Goal: Task Accomplishment & Management: Complete application form

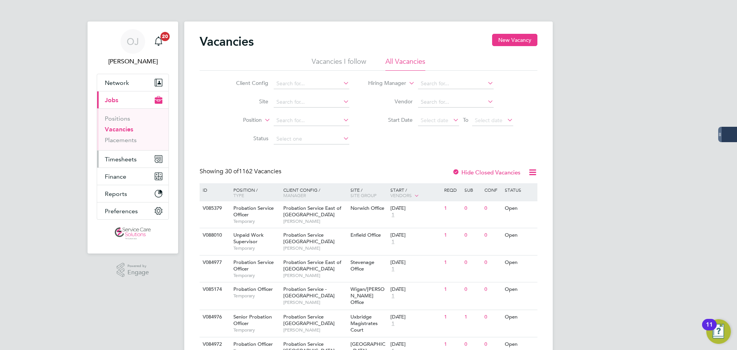
click at [127, 159] on span "Timesheets" at bounding box center [121, 158] width 32 height 7
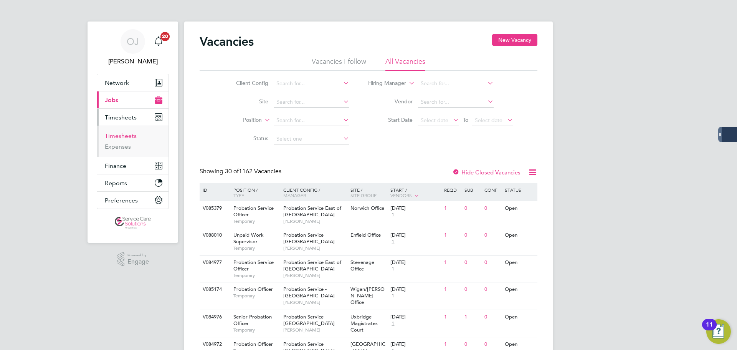
click at [121, 134] on link "Timesheets" at bounding box center [121, 135] width 32 height 7
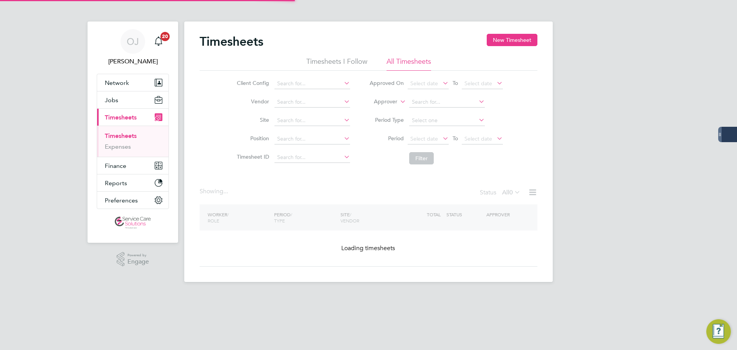
click at [384, 101] on label "Approver" at bounding box center [380, 102] width 35 height 8
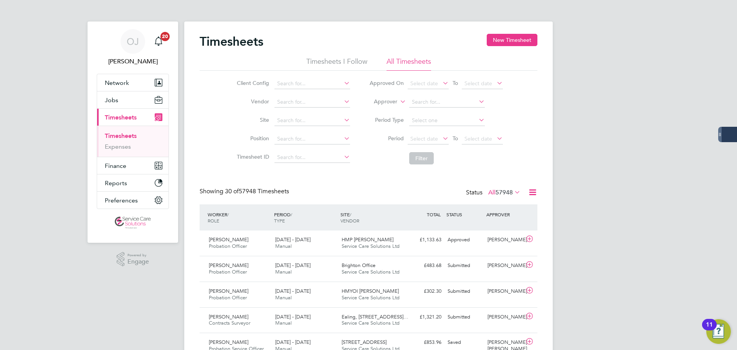
click at [380, 109] on li "Worker" at bounding box center [378, 111] width 38 height 10
click at [438, 98] on input at bounding box center [447, 102] width 76 height 11
click at [449, 116] on li "Mohammed Bham" at bounding box center [446, 112] width 76 height 10
type input "Mohammed Bham"
click at [425, 160] on button "Filter" at bounding box center [421, 158] width 25 height 12
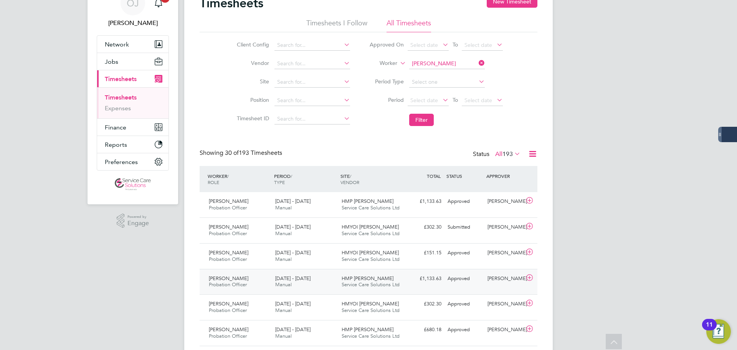
click at [324, 277] on div "15 - 21 Sep 2025 Manual" at bounding box center [305, 281] width 66 height 19
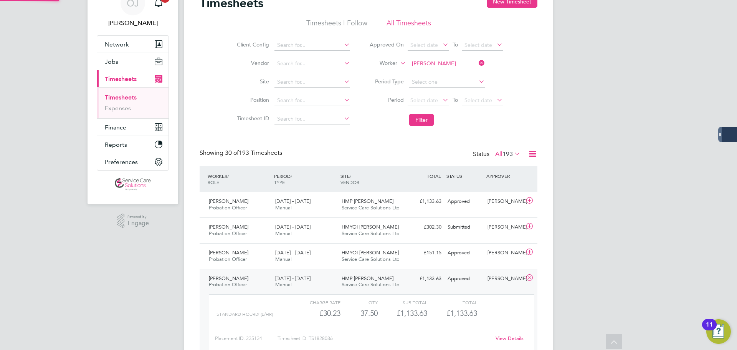
click at [324, 277] on div "15 - 21 Sep 2025 Manual" at bounding box center [305, 281] width 66 height 19
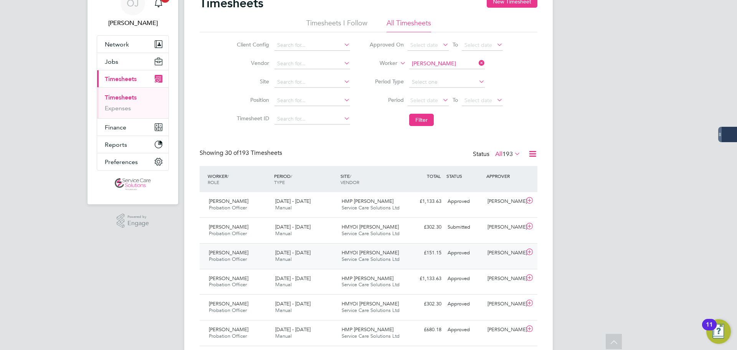
click at [324, 250] on div "15 - 21 Sep 2025 Manual" at bounding box center [305, 255] width 66 height 19
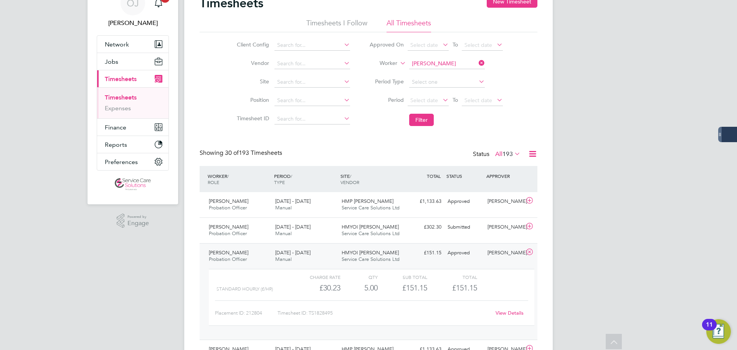
click at [134, 96] on link "Timesheets" at bounding box center [121, 97] width 32 height 7
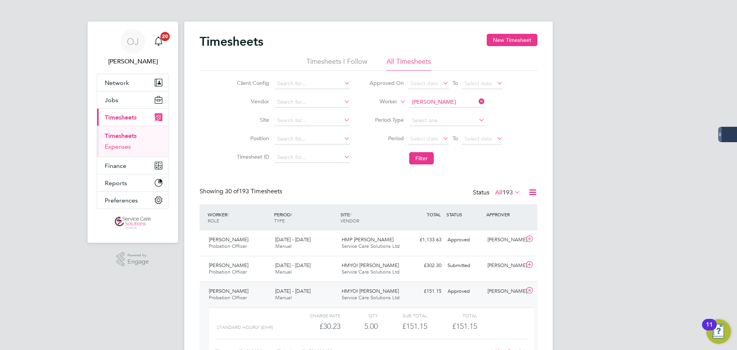
click at [126, 143] on link "Expenses" at bounding box center [118, 146] width 26 height 7
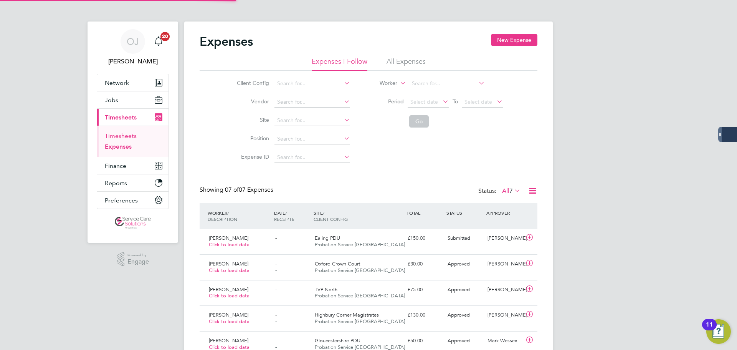
scroll to position [20, 67]
click at [135, 133] on link "Timesheets" at bounding box center [121, 135] width 32 height 7
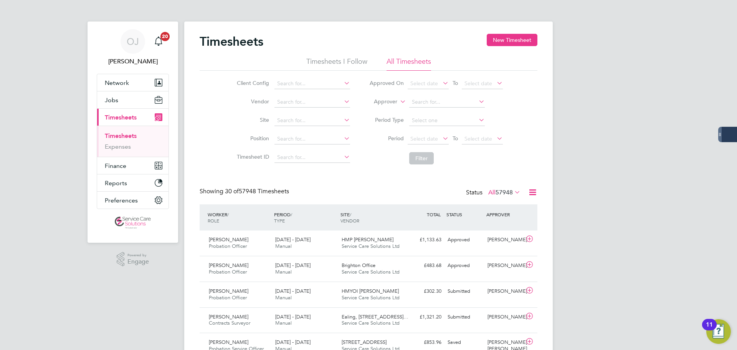
scroll to position [4, 4]
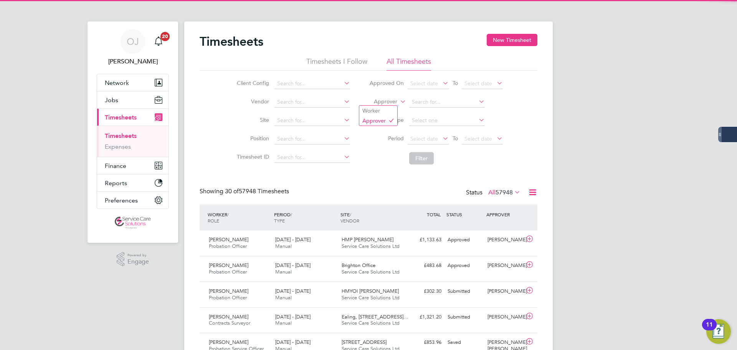
click at [384, 101] on label "Approver" at bounding box center [380, 102] width 35 height 8
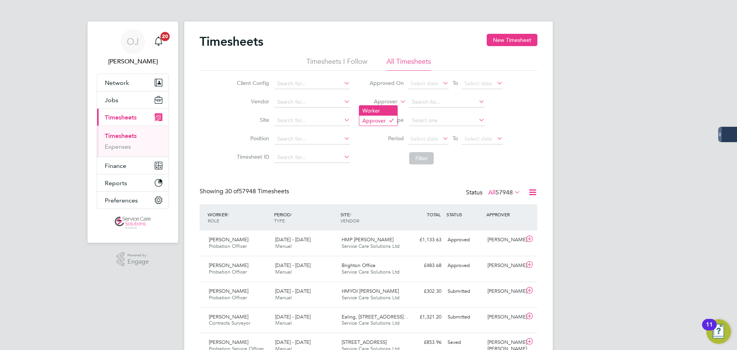
click at [383, 110] on li "Worker" at bounding box center [378, 111] width 38 height 10
click at [125, 99] on button "Jobs" at bounding box center [132, 99] width 71 height 17
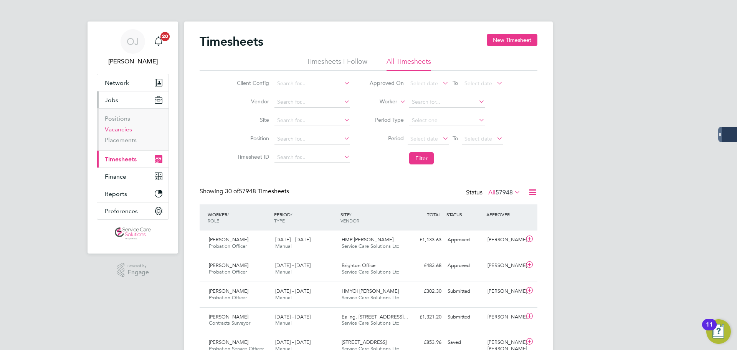
click at [118, 129] on link "Vacancies" at bounding box center [118, 129] width 27 height 7
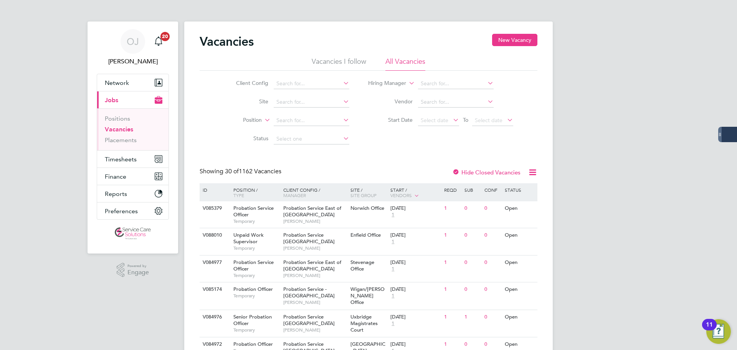
click at [519, 102] on li "Vendor" at bounding box center [441, 102] width 164 height 18
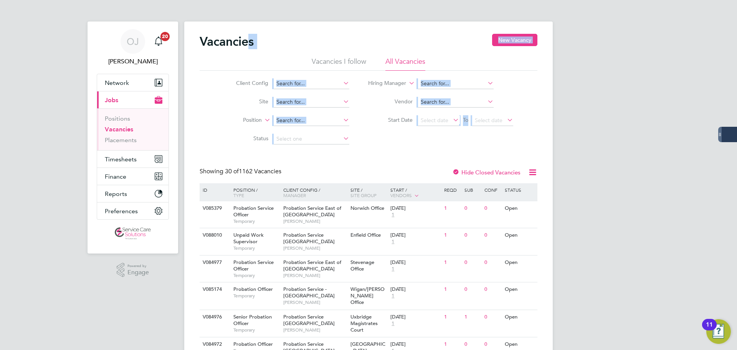
drag, startPoint x: 365, startPoint y: 140, endPoint x: 248, endPoint y: 49, distance: 147.9
click at [364, 46] on div "Vacancies New Vacancy" at bounding box center [369, 45] width 338 height 23
click at [521, 90] on li "Hiring Manager" at bounding box center [441, 83] width 164 height 18
drag, startPoint x: 525, startPoint y: 124, endPoint x: 327, endPoint y: 35, distance: 217.6
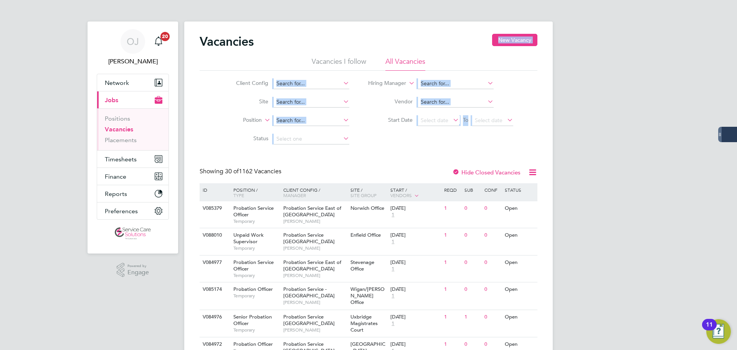
click at [502, 81] on li "Hiring Manager" at bounding box center [441, 83] width 164 height 18
click at [121, 159] on span "Timesheets" at bounding box center [121, 158] width 32 height 7
click at [121, 127] on link "Vacancies" at bounding box center [119, 129] width 28 height 7
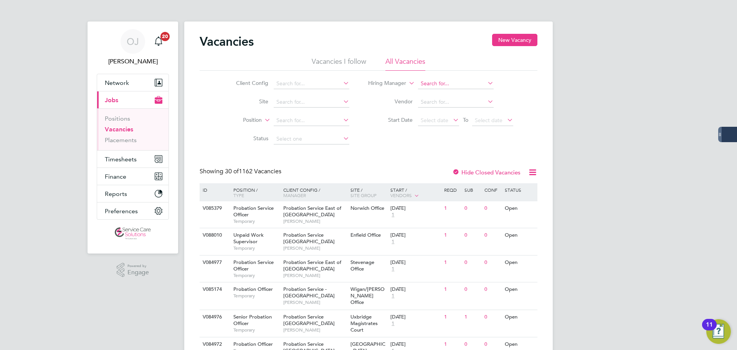
click at [449, 82] on input at bounding box center [456, 83] width 76 height 11
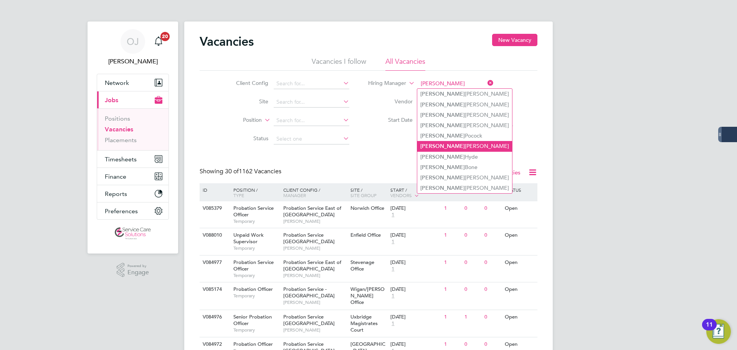
click at [471, 143] on li "Rebecca Barder" at bounding box center [464, 146] width 95 height 10
type input "Rebecca Barder"
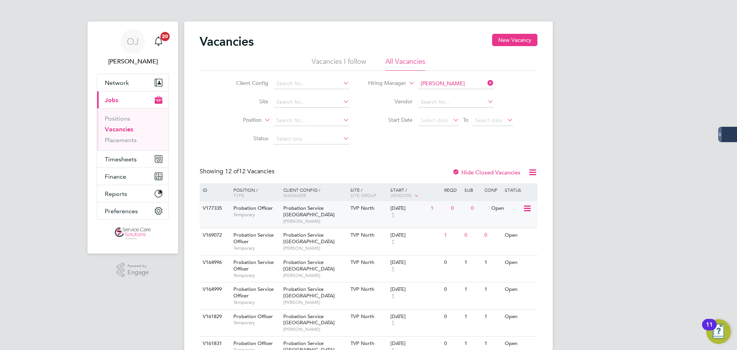
click at [402, 208] on div "11 Aug 2025" at bounding box center [408, 208] width 36 height 7
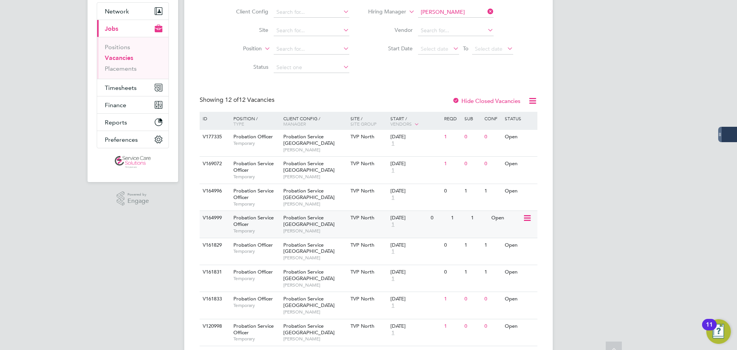
scroll to position [77, 0]
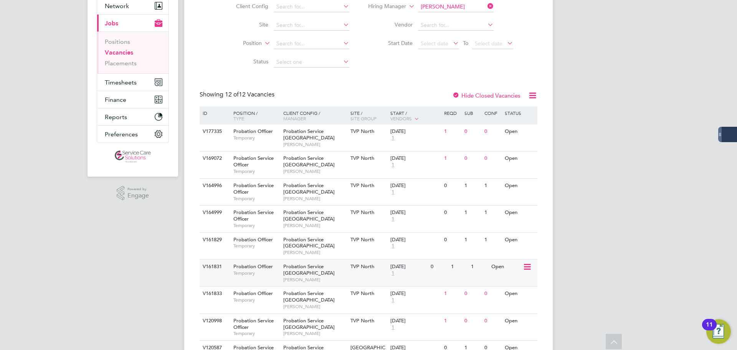
click at [441, 266] on div "0" at bounding box center [439, 266] width 20 height 14
click at [271, 240] on span "Probation Officer" at bounding box center [253, 239] width 40 height 7
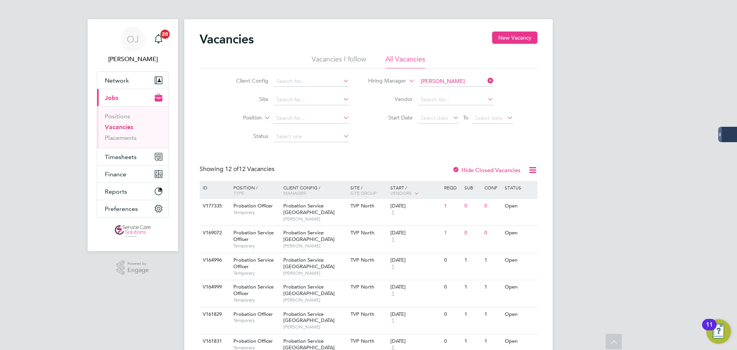
scroll to position [0, 0]
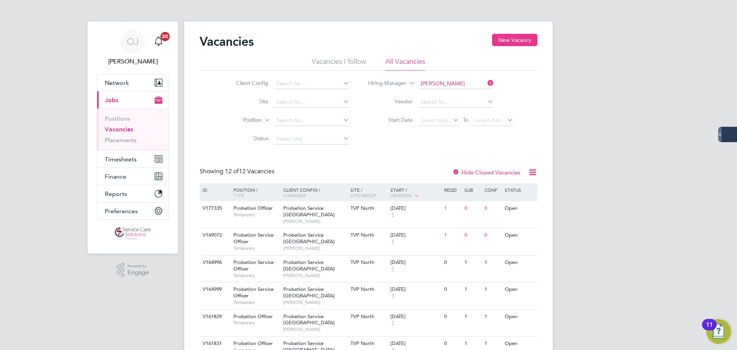
click at [486, 82] on icon at bounding box center [486, 83] width 0 height 11
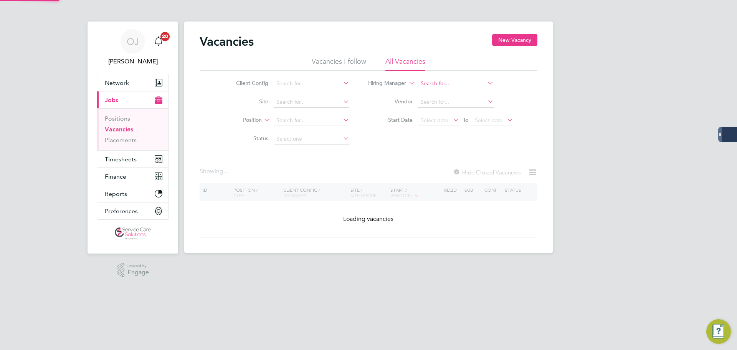
click at [446, 83] on input at bounding box center [456, 83] width 76 height 11
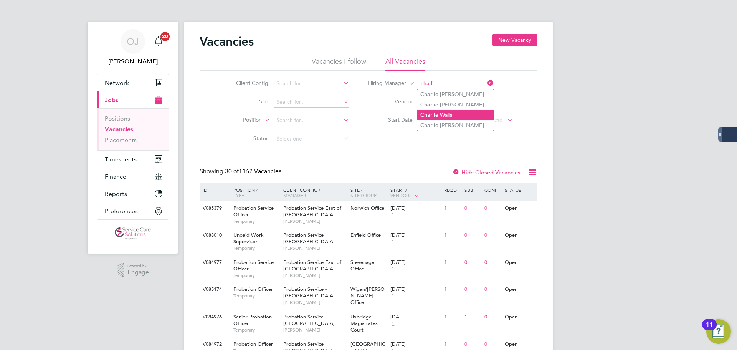
click at [463, 115] on li "Charli e Walls" at bounding box center [455, 115] width 76 height 10
type input "Charlie Walls"
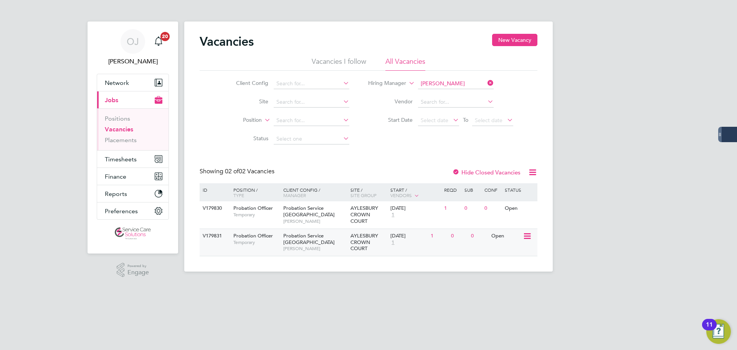
click at [312, 243] on div "Probation Service South Central Charlie Walls" at bounding box center [314, 242] width 67 height 26
click at [458, 82] on input "Charlie Walls" at bounding box center [456, 83] width 76 height 11
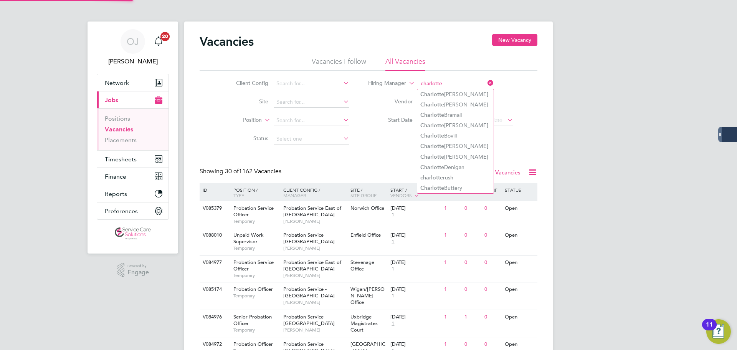
type input "charlotte"
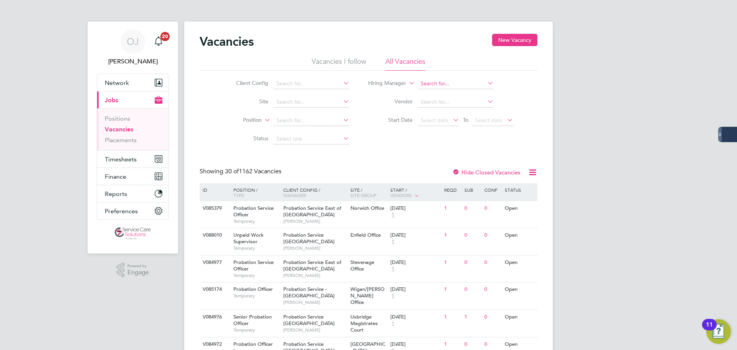
click at [463, 85] on input at bounding box center [456, 83] width 76 height 11
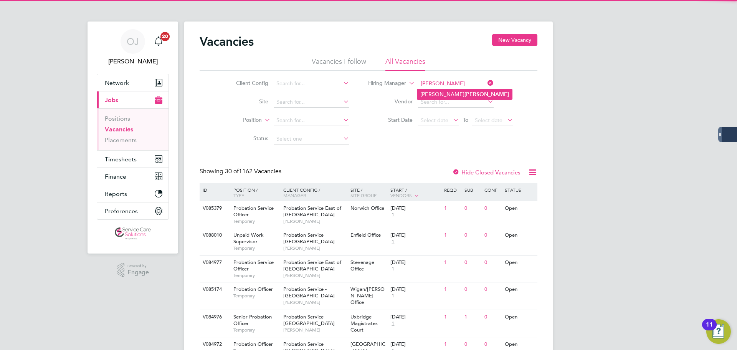
click at [464, 93] on b "Barder" at bounding box center [486, 94] width 45 height 7
type input "Rebecca Barder"
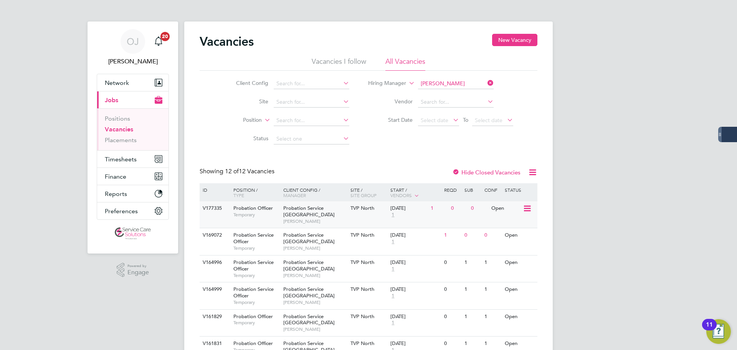
click at [404, 209] on div "11 Aug 2025" at bounding box center [408, 208] width 36 height 7
click at [128, 76] on button "Network" at bounding box center [132, 82] width 71 height 17
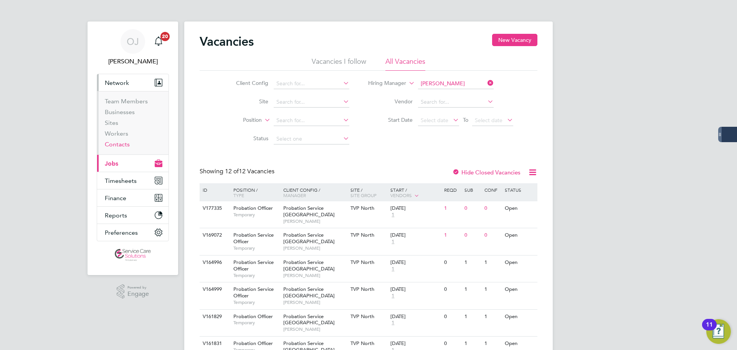
click at [117, 145] on link "Contacts" at bounding box center [117, 143] width 25 height 7
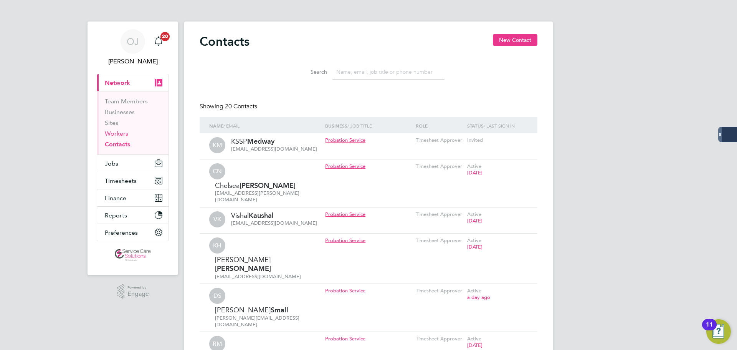
click at [126, 132] on link "Workers" at bounding box center [116, 133] width 23 height 7
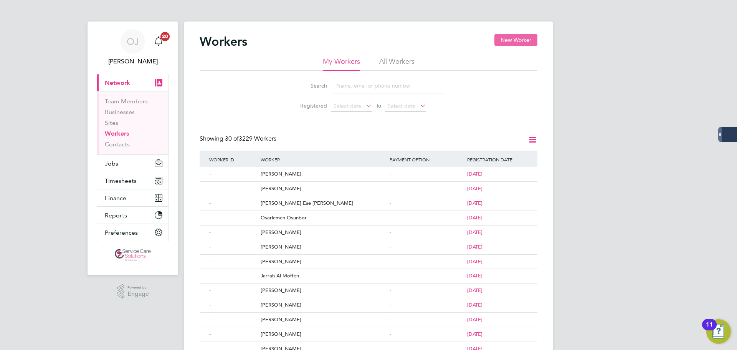
click at [519, 38] on button "New Worker" at bounding box center [515, 40] width 43 height 12
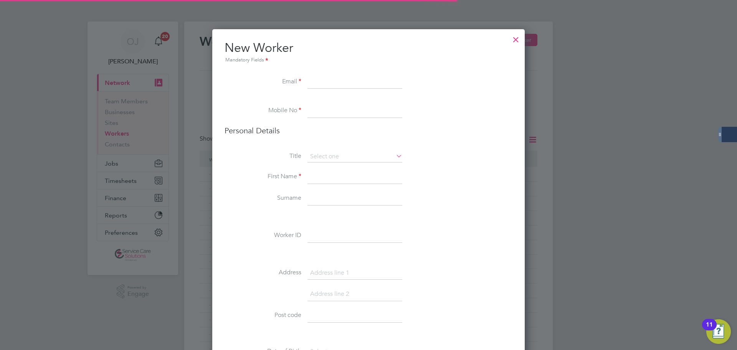
scroll to position [1248, 313]
click at [342, 71] on li "New Worker Mandatory Fields" at bounding box center [369, 57] width 288 height 35
click at [336, 81] on input at bounding box center [354, 82] width 95 height 14
paste input "tanyac84@hotmail.com"
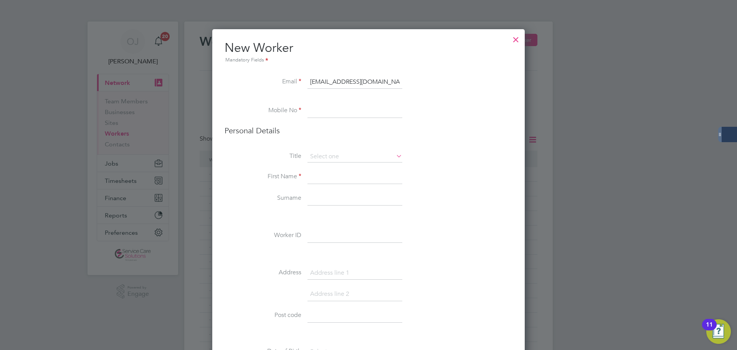
type input "tanyac84@hotmail.com"
click at [337, 117] on input at bounding box center [354, 111] width 95 height 14
paste input "+44 7725 187108"
type input "+44 7725 187108"
click at [337, 157] on input at bounding box center [354, 157] width 95 height 12
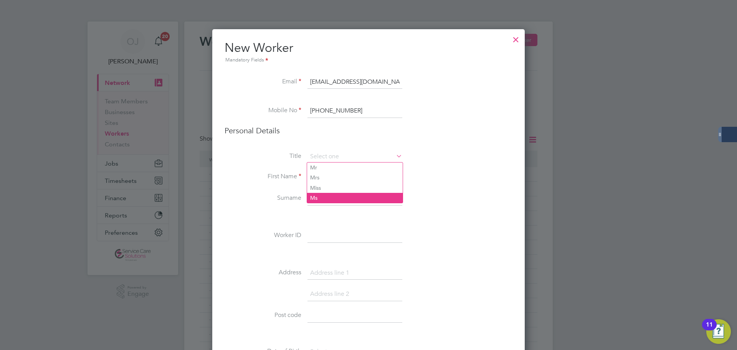
click at [322, 195] on li "Ms" at bounding box center [355, 198] width 96 height 10
type input "Ms"
click at [327, 149] on li "Personal Details" at bounding box center [369, 138] width 288 height 25
click at [327, 155] on input at bounding box center [354, 157] width 95 height 12
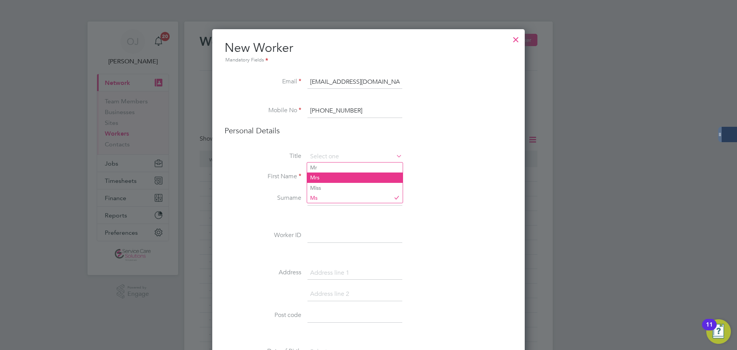
click at [329, 176] on li "Mrs" at bounding box center [355, 177] width 96 height 10
type input "Mrs"
click at [327, 176] on input at bounding box center [354, 177] width 95 height 14
type input "Tanya"
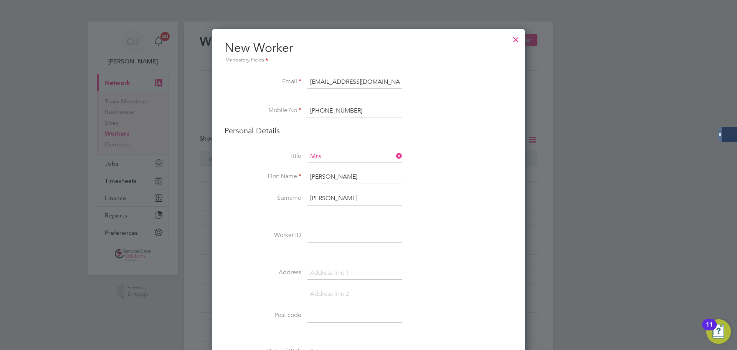
type input "Williams"
click at [615, 181] on div at bounding box center [368, 175] width 737 height 350
click at [514, 39] on div at bounding box center [516, 38] width 14 height 14
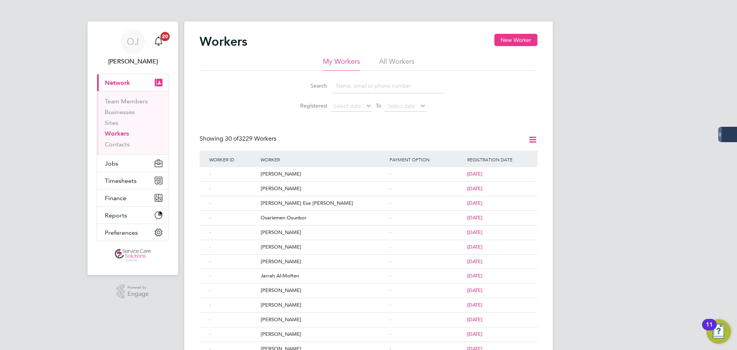
click at [119, 132] on link "Workers" at bounding box center [117, 133] width 24 height 7
click at [364, 85] on input at bounding box center [388, 85] width 112 height 15
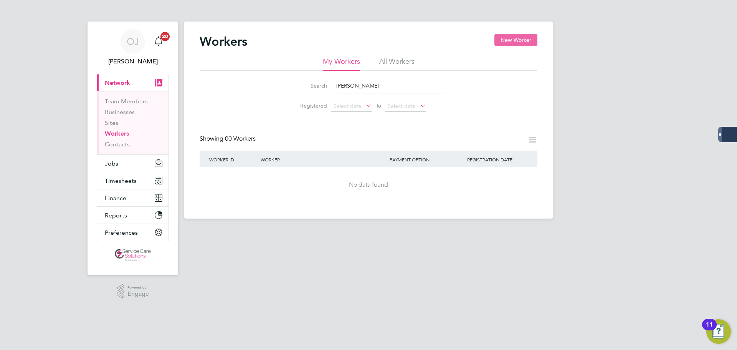
type input "tanya w"
click at [533, 38] on button "New Worker" at bounding box center [515, 40] width 43 height 12
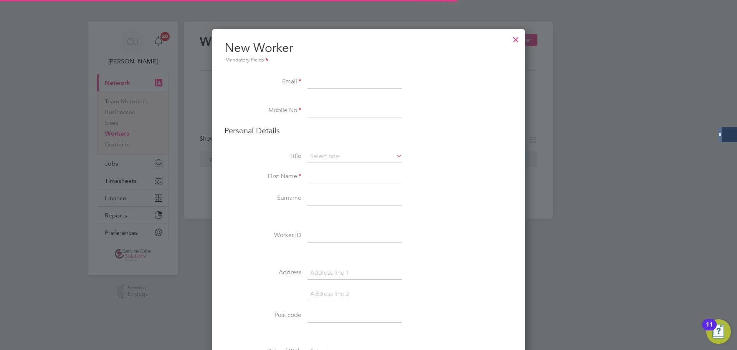
scroll to position [1248, 313]
click at [323, 107] on input at bounding box center [354, 111] width 95 height 14
paste input "+44 7725 187108"
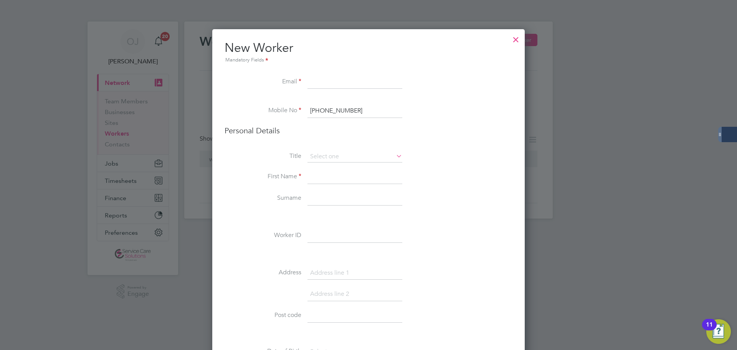
type input "+44 7725 187108"
drag, startPoint x: 335, startPoint y: 80, endPoint x: 140, endPoint y: 83, distance: 194.6
click at [335, 80] on input at bounding box center [354, 82] width 95 height 14
click at [327, 83] on input at bounding box center [354, 82] width 95 height 14
paste input "tanyac84@hotmail.com"
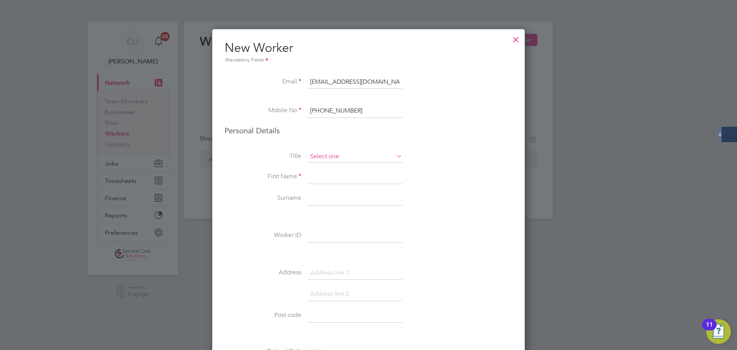
type input "tanyac84@hotmail.com"
click at [322, 158] on input at bounding box center [354, 157] width 95 height 12
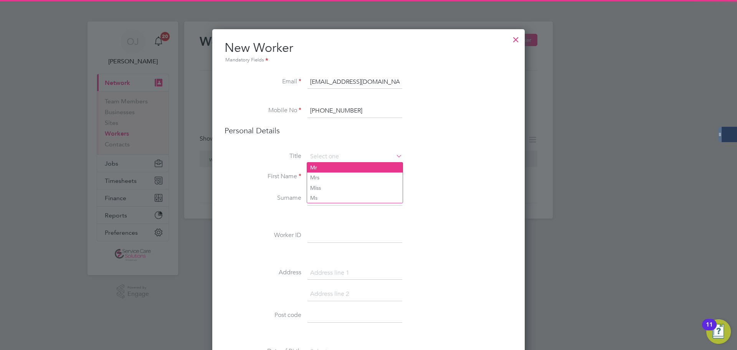
click at [326, 168] on li "Mr" at bounding box center [355, 167] width 96 height 10
type input "Mr"
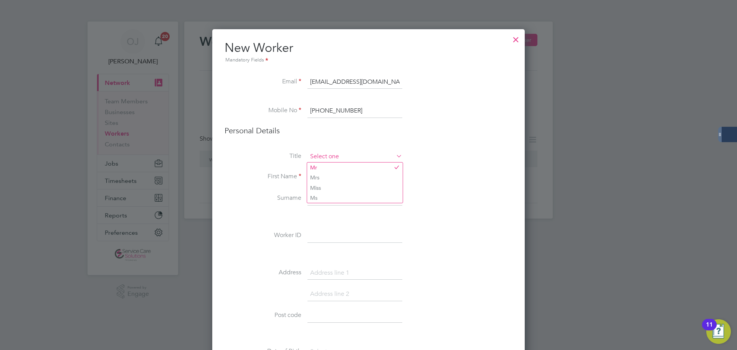
click at [327, 153] on input at bounding box center [354, 157] width 95 height 12
click at [327, 177] on li "Mrs" at bounding box center [355, 177] width 96 height 10
type input "Mrs"
click at [326, 179] on input at bounding box center [354, 177] width 95 height 14
type input "Tanya"
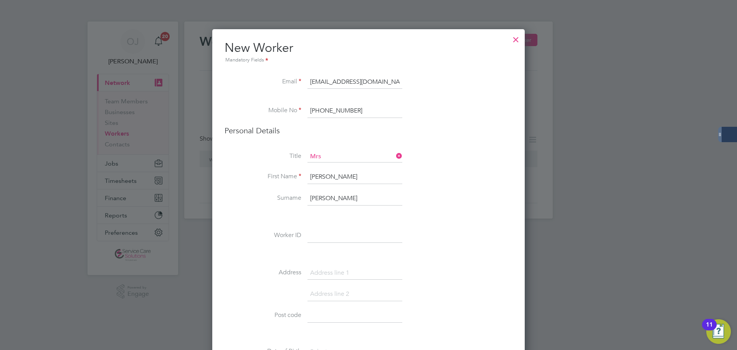
type input "Williams"
click at [437, 176] on li "First Name Tanya" at bounding box center [369, 180] width 288 height 21
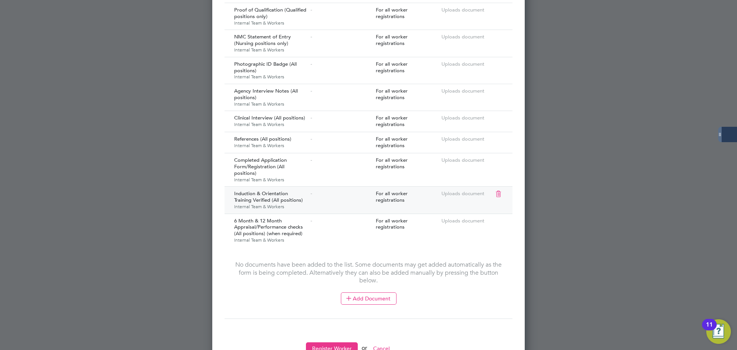
scroll to position [926, 0]
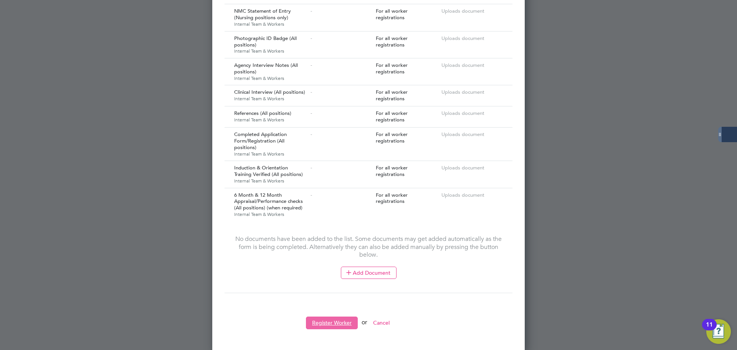
click at [334, 323] on button "Register Worker" at bounding box center [332, 322] width 52 height 12
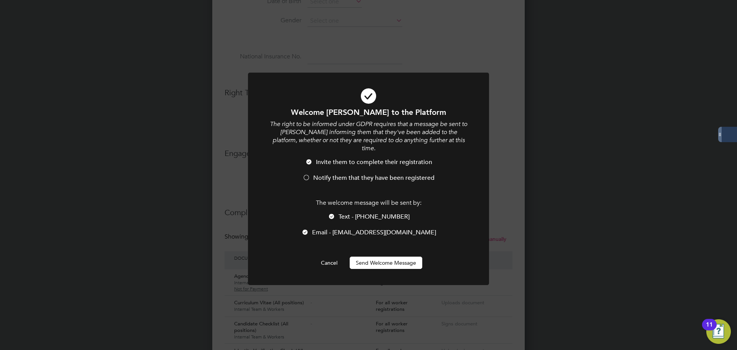
click at [397, 256] on button "Send Welcome Message" at bounding box center [386, 262] width 73 height 12
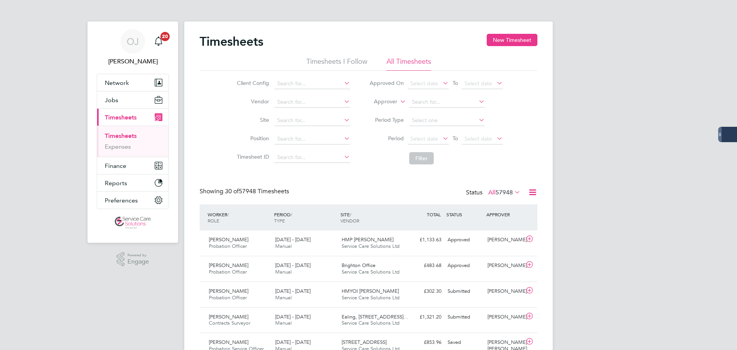
click at [388, 103] on label "Approver" at bounding box center [380, 102] width 35 height 8
click at [381, 109] on li "Worker" at bounding box center [378, 111] width 38 height 10
click at [448, 99] on input at bounding box center [447, 102] width 76 height 11
click at [435, 102] on input at bounding box center [447, 102] width 76 height 11
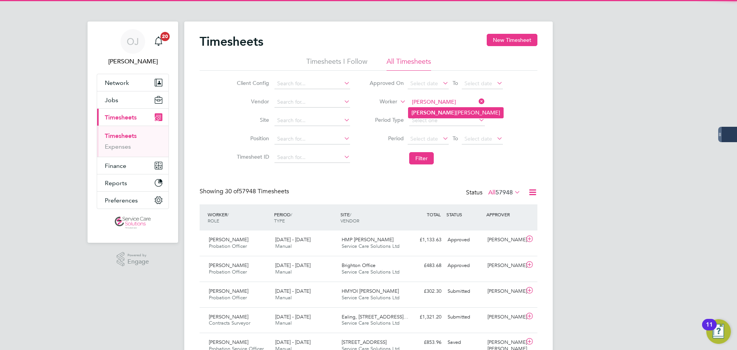
click at [446, 110] on li "Laverne Stewart-Fraser" at bounding box center [455, 112] width 95 height 10
type input "Laverne Stewart-Fraser"
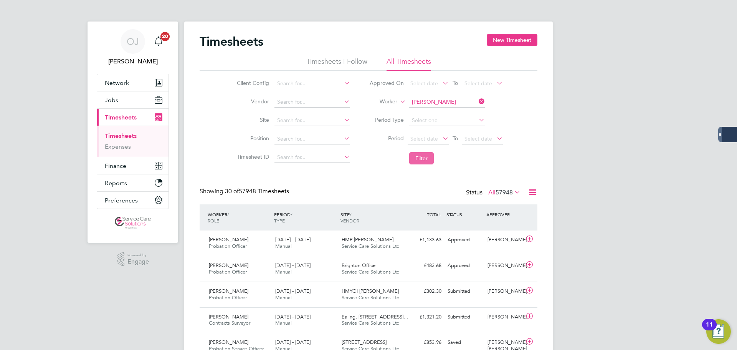
click at [422, 158] on button "Filter" at bounding box center [421, 158] width 25 height 12
click at [121, 99] on button "Jobs" at bounding box center [132, 99] width 71 height 17
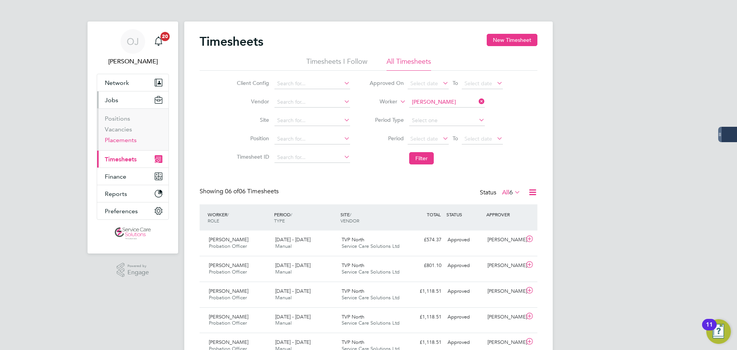
click at [128, 138] on link "Placements" at bounding box center [121, 139] width 32 height 7
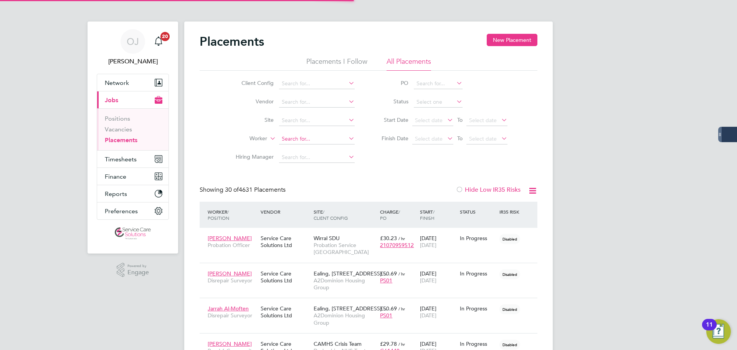
scroll to position [7, 36]
click at [290, 136] on input at bounding box center [317, 139] width 76 height 11
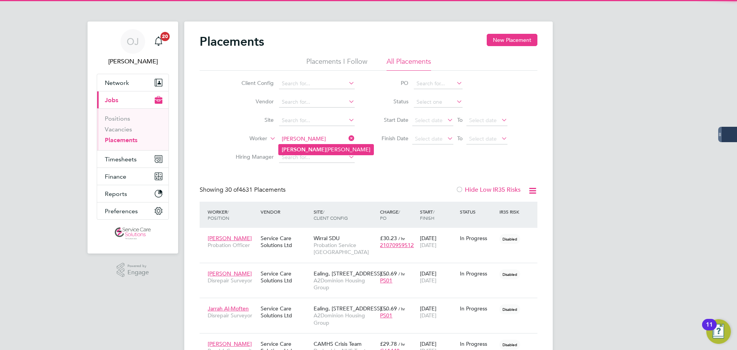
click at [317, 147] on li "Laverne Stewart-Fraser" at bounding box center [326, 149] width 95 height 10
type input "[PERSON_NAME]"
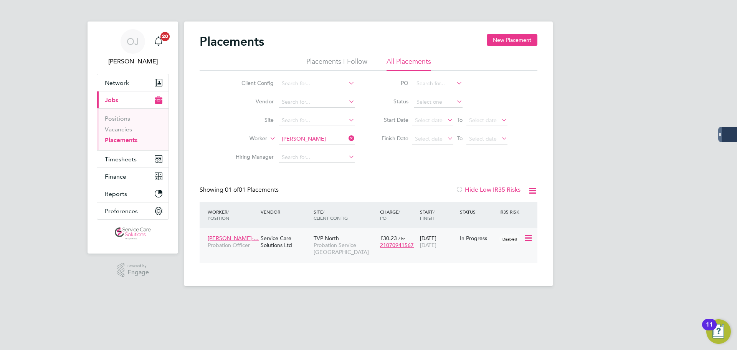
click at [460, 239] on div "In Progress" at bounding box center [478, 238] width 36 height 7
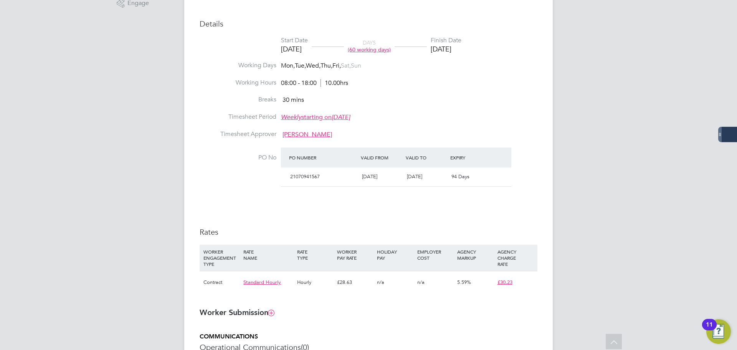
scroll to position [269, 0]
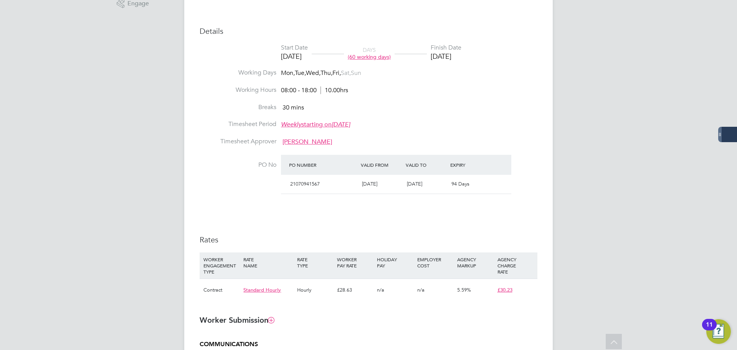
click at [521, 193] on li "PO No PO Number Valid From Valid To Expiry 21070941567 14 Jul 2025 04 Jan 2026 …" at bounding box center [369, 179] width 338 height 49
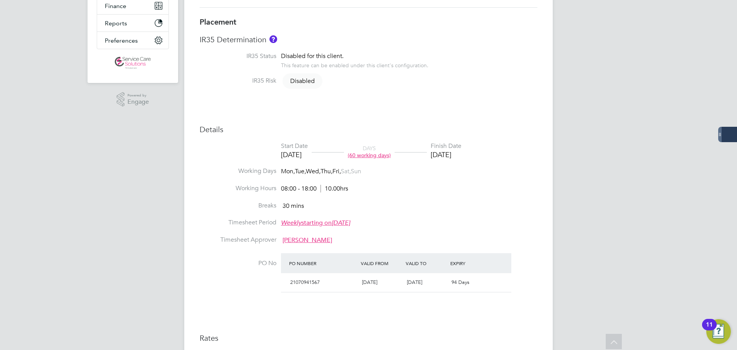
scroll to position [230, 0]
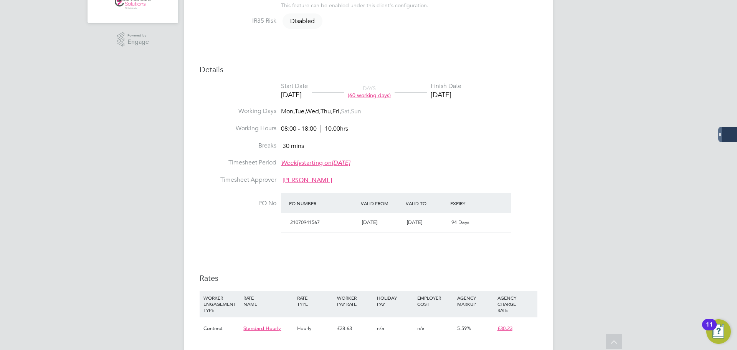
click at [487, 109] on li "Working Days Mon, Tue, Wed, Thu, Fri, Sat, Sun" at bounding box center [369, 115] width 338 height 17
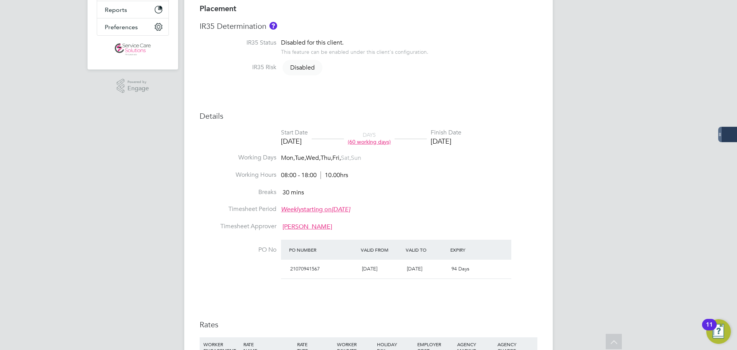
scroll to position [115, 0]
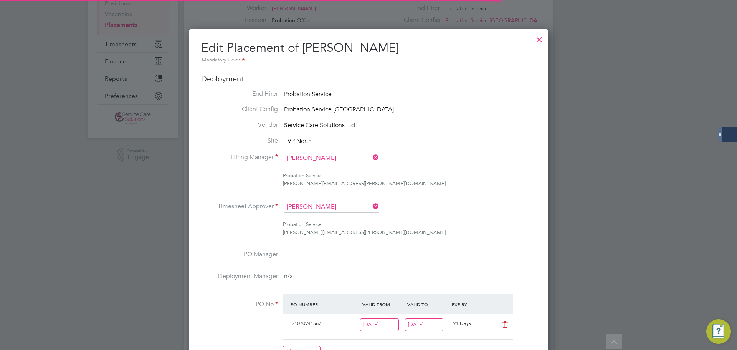
scroll to position [13, 72]
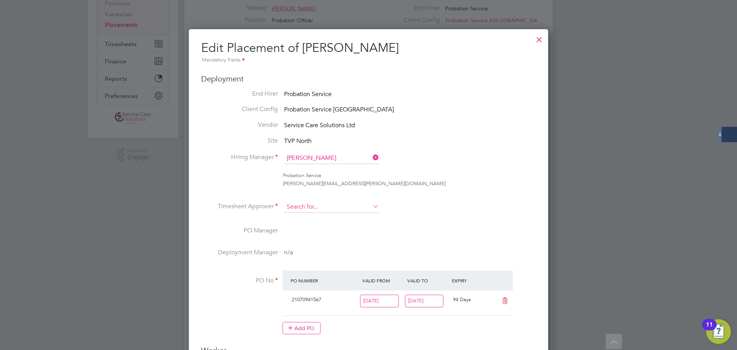
click at [332, 209] on input at bounding box center [331, 207] width 95 height 12
click at [332, 217] on li "Jeffre y Cluff" at bounding box center [333, 218] width 99 height 10
type input "Jeffrey Cluff"
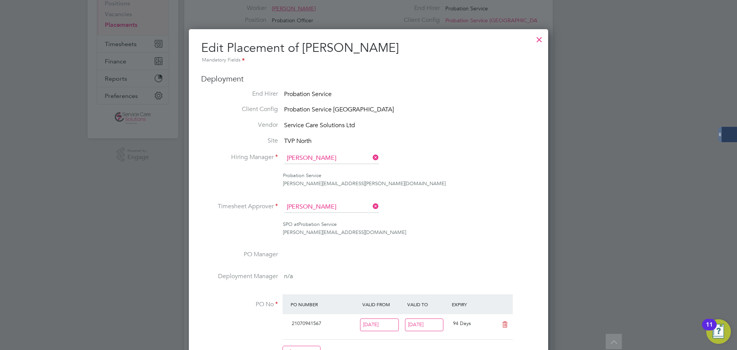
click at [497, 187] on div "rebecca.barder@justice.gov.uk" at bounding box center [409, 184] width 253 height 8
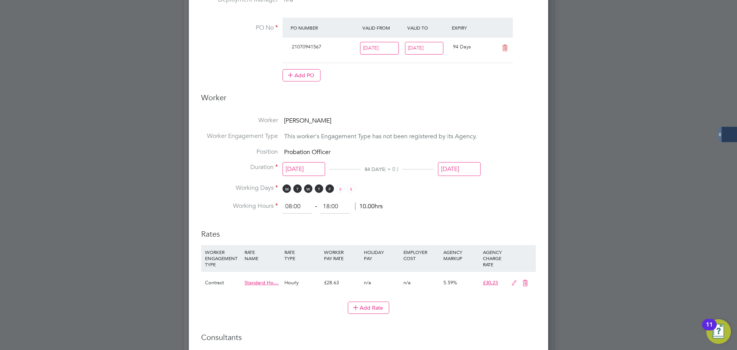
scroll to position [324, 0]
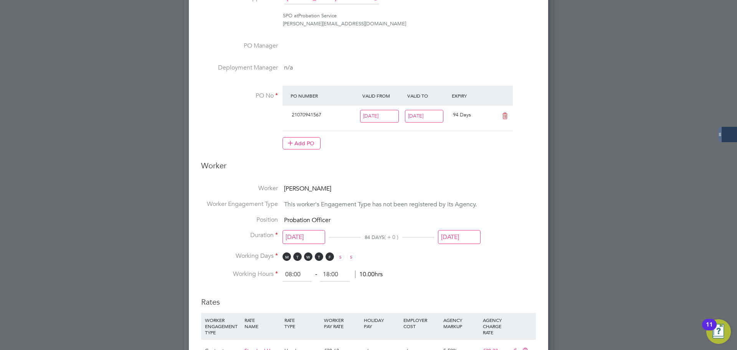
click at [466, 234] on input "05 Oct 2025" at bounding box center [459, 237] width 43 height 14
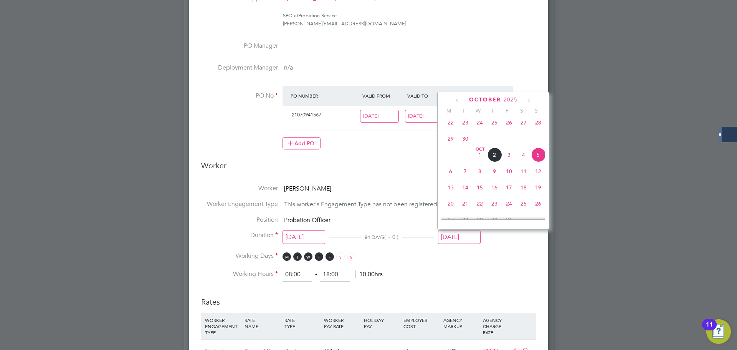
click at [526, 99] on icon at bounding box center [528, 100] width 7 height 8
click at [527, 99] on icon at bounding box center [528, 100] width 7 height 8
click at [528, 100] on icon at bounding box center [528, 100] width 7 height 8
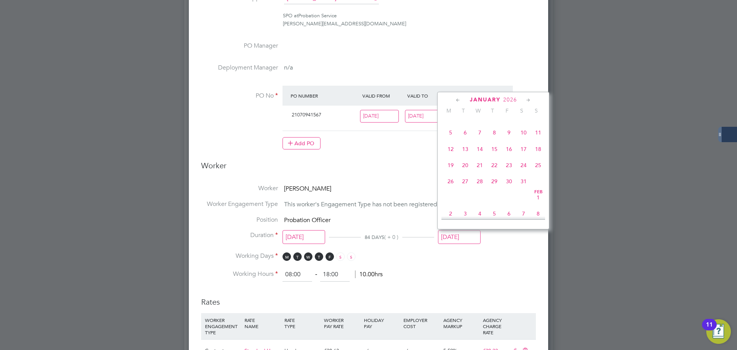
click at [536, 124] on span "4" at bounding box center [538, 116] width 15 height 15
type input "04 Jan 2026"
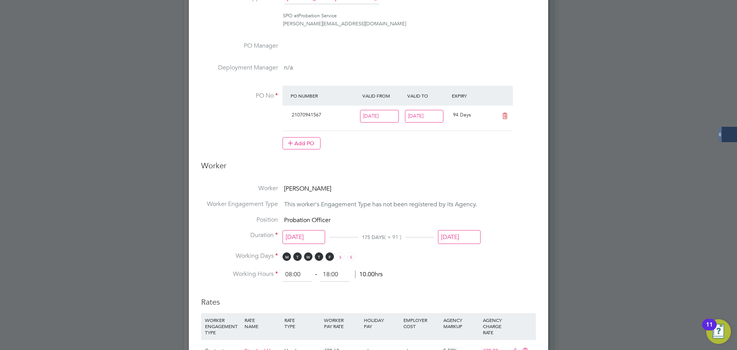
click at [494, 211] on li "Worker Engagement Type This worker's Engagement Type has not been registered by…" at bounding box center [368, 208] width 335 height 16
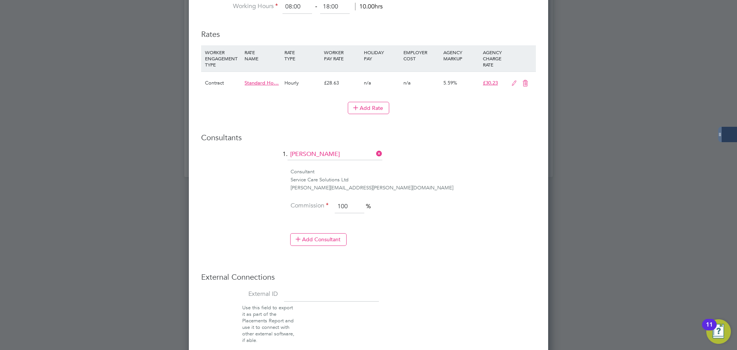
scroll to position [631, 0]
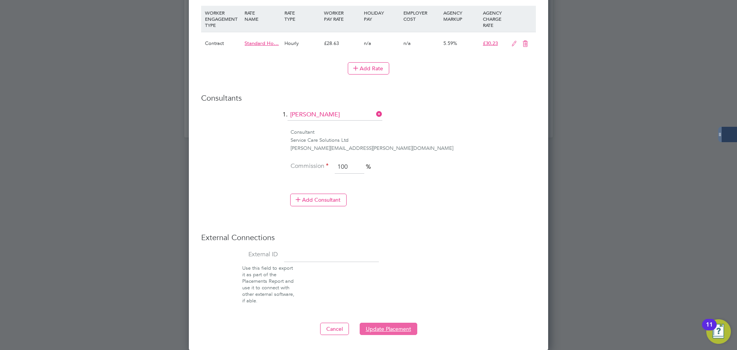
click at [372, 326] on button "Update Placement" at bounding box center [389, 328] width 58 height 12
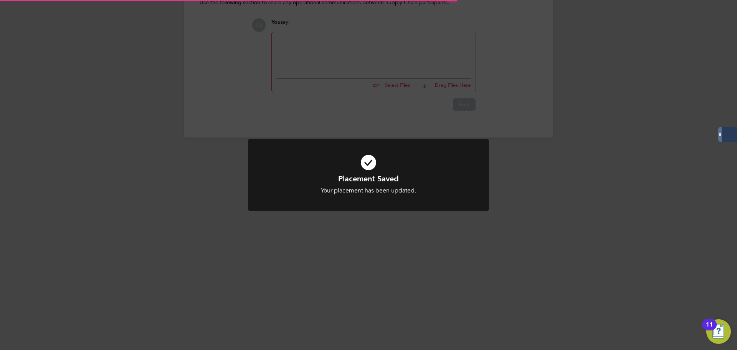
scroll to position [250, 0]
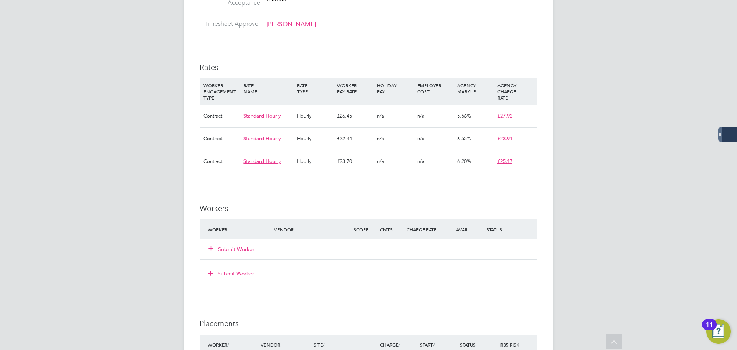
scroll to position [729, 0]
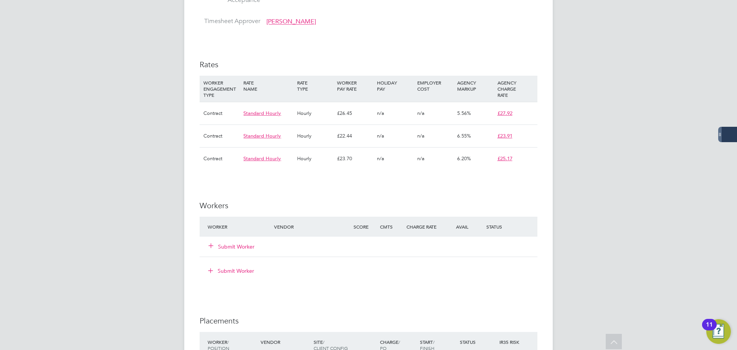
click at [233, 243] on button "Submit Worker" at bounding box center [232, 247] width 46 height 8
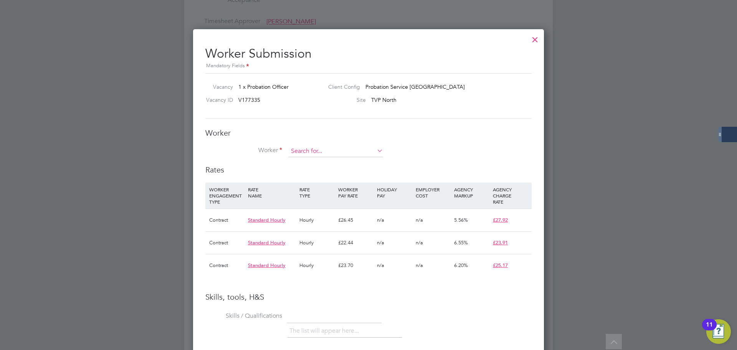
click at [328, 149] on input at bounding box center [335, 151] width 95 height 12
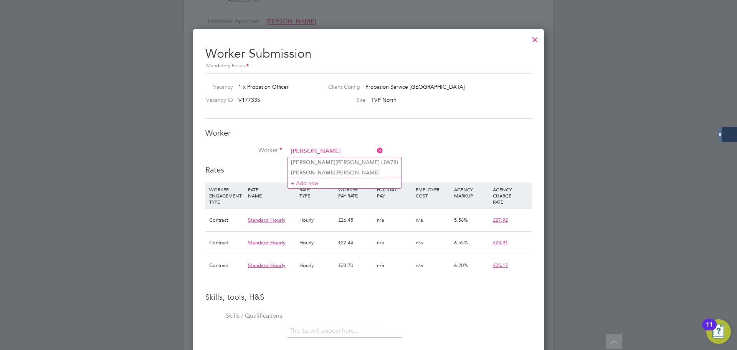
type input "[PERSON_NAME]"
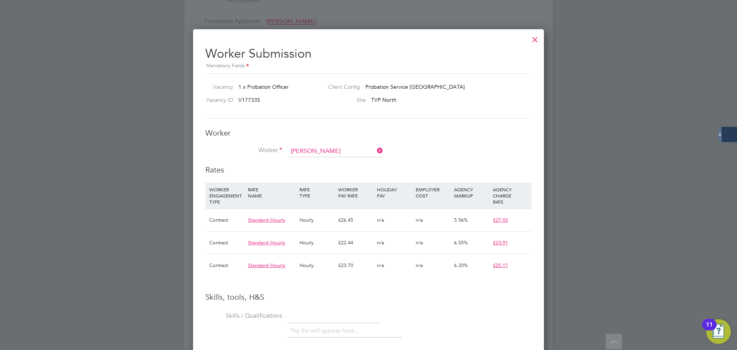
click at [418, 120] on div "Worker Submission Mandatory Fields Vacancy 1 x Probation Officer Client Config …" at bounding box center [368, 292] width 326 height 504
click at [342, 147] on input at bounding box center [335, 151] width 95 height 12
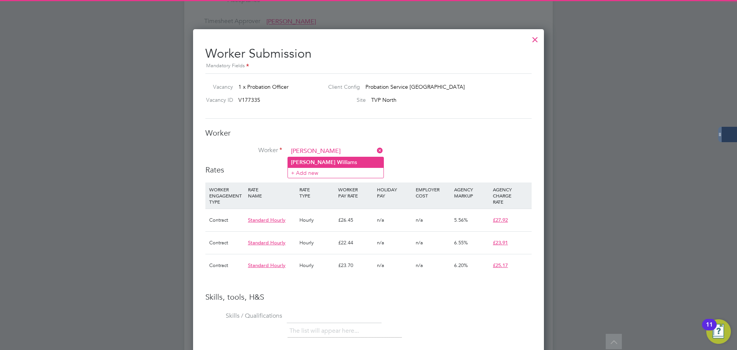
click at [340, 161] on li "[PERSON_NAME] Wi lliams" at bounding box center [336, 162] width 96 height 10
type input "[PERSON_NAME]"
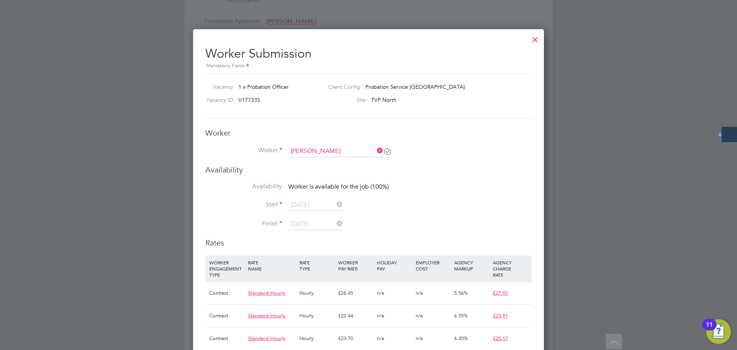
click at [513, 134] on h3 "Worker" at bounding box center [368, 133] width 326 height 10
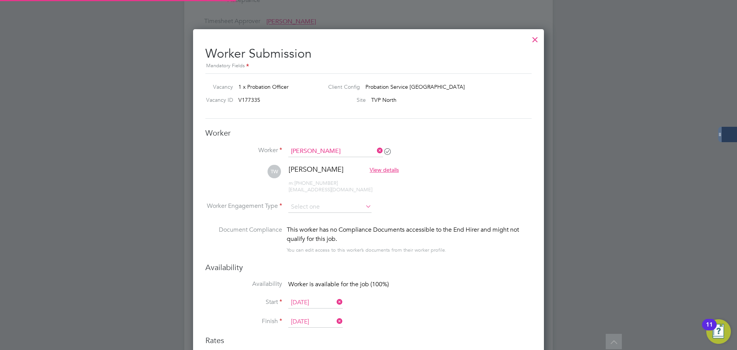
scroll to position [701, 351]
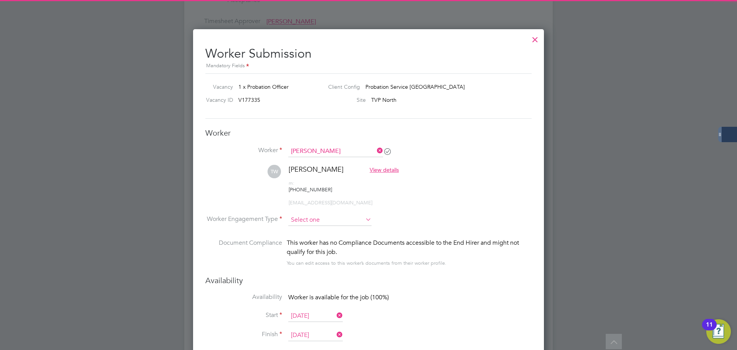
click at [321, 214] on input at bounding box center [329, 220] width 83 height 12
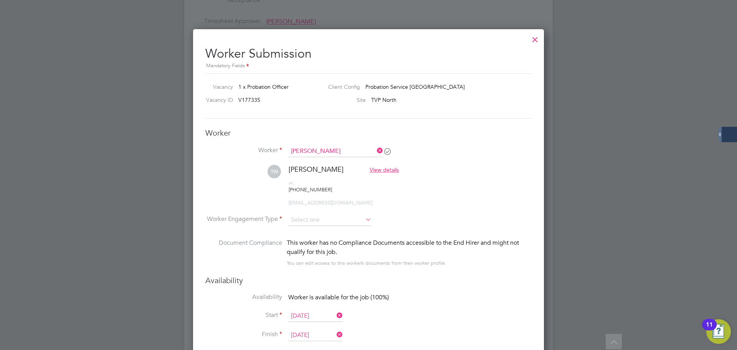
click at [320, 219] on li "Contract" at bounding box center [330, 218] width 84 height 10
type input "Contract"
click at [528, 145] on li "Worker Tanya Williams" at bounding box center [368, 154] width 326 height 19
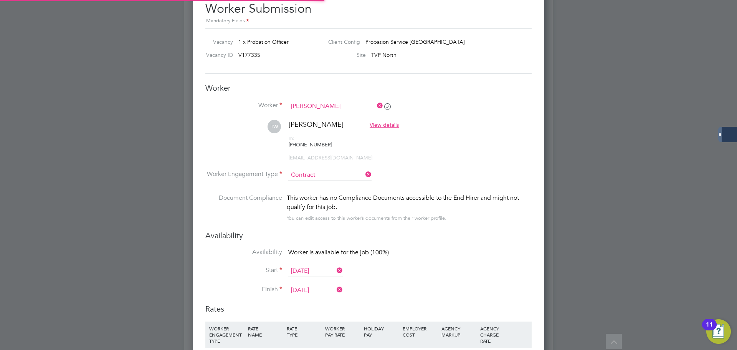
scroll to position [844, 0]
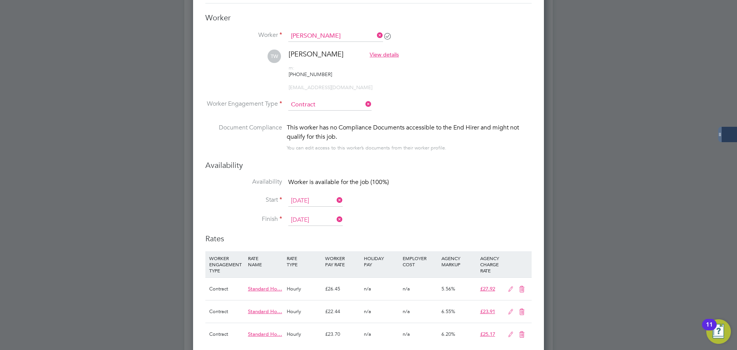
click at [311, 195] on input "11 Aug 2025" at bounding box center [315, 201] width 55 height 12
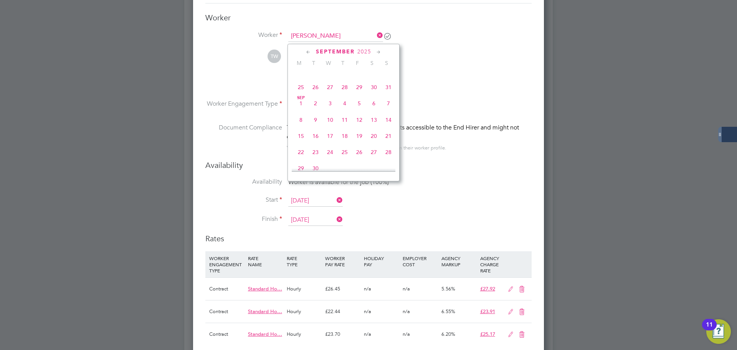
scroll to position [342, 0]
drag, startPoint x: 303, startPoint y: 134, endPoint x: 310, endPoint y: 135, distance: 7.0
click at [303, 134] on span "22" at bounding box center [301, 126] width 15 height 15
type input "[DATE]"
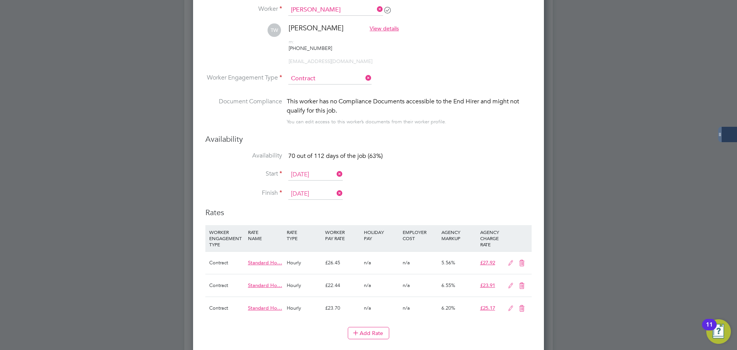
scroll to position [921, 0]
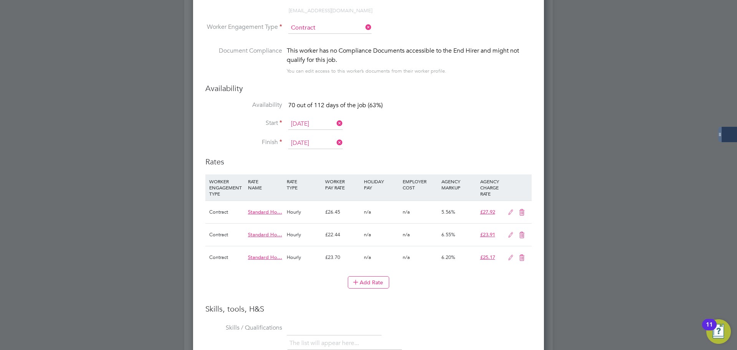
click at [510, 209] on icon at bounding box center [511, 212] width 10 height 6
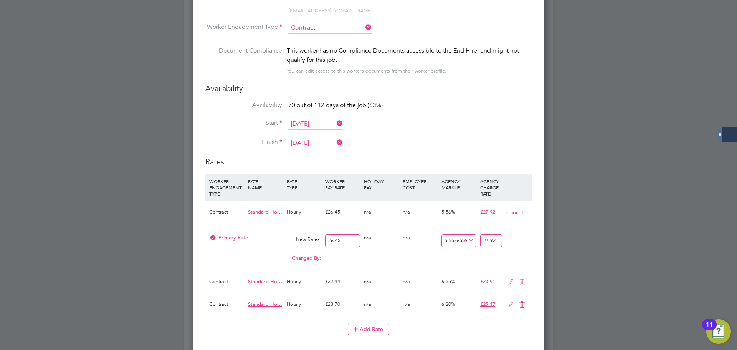
drag, startPoint x: 354, startPoint y: 229, endPoint x: 240, endPoint y: 222, distance: 114.6
click at [256, 230] on div "Primary Rate New Rates: 26.45 0 n/a 0 n/a 5.55765595463138 0 % 27.92" at bounding box center [368, 240] width 326 height 20
type input "2"
type input "2.1111531190926276"
type input "28"
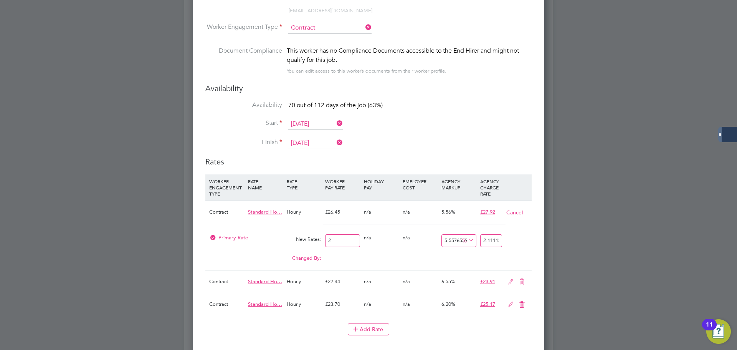
type input "29.556143667296787"
type input "28.6"
type input "30.189489603024576"
type input "28.63"
type input "30.221156899810964"
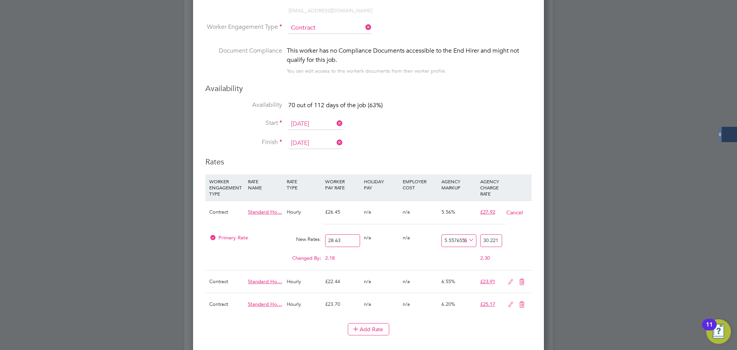
type input "28.63"
drag, startPoint x: 482, startPoint y: 228, endPoint x: 551, endPoint y: 224, distance: 69.2
type input "-89.52148096402375"
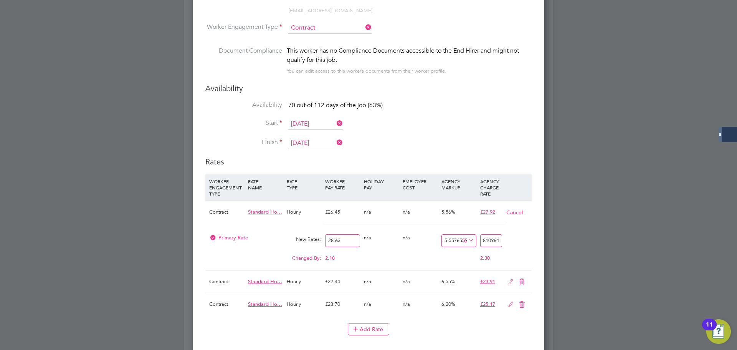
type input "3"
type input "4.7851903597624865"
type input "30"
type input "5.483758295494237"
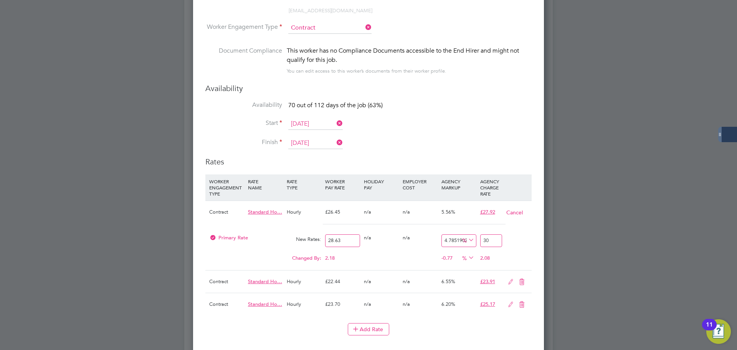
type input "30.2"
type input "5.588543485853999"
type input "30.23"
click at [512, 236] on div "Primary Rate New Rates: 28.63 0 n/a 0 n/a 5.588543485853999 1.6 % 30.23" at bounding box center [368, 240] width 326 height 20
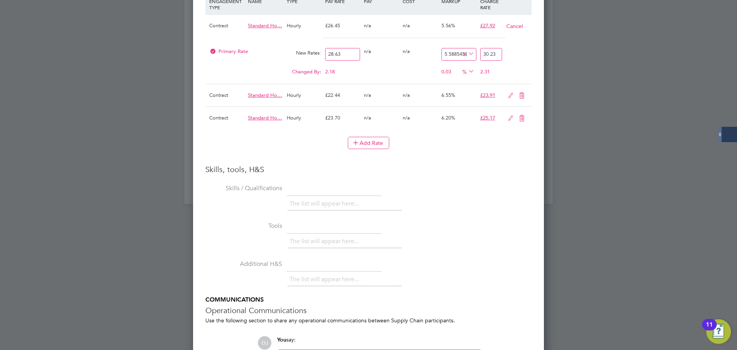
scroll to position [1176, 0]
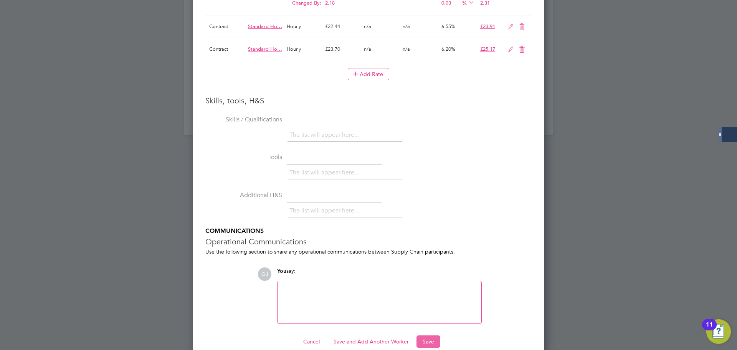
click at [433, 335] on button "Save" at bounding box center [428, 341] width 24 height 12
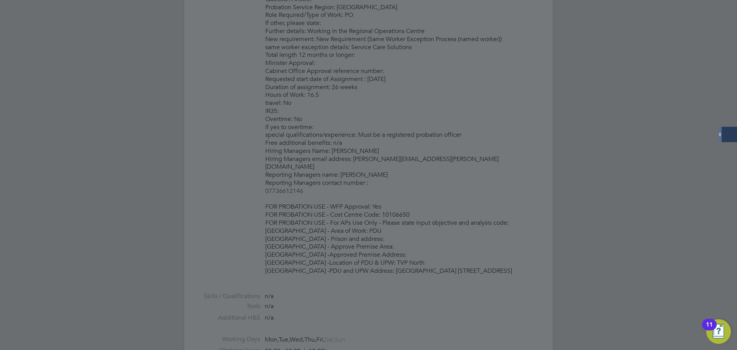
scroll to position [0, 0]
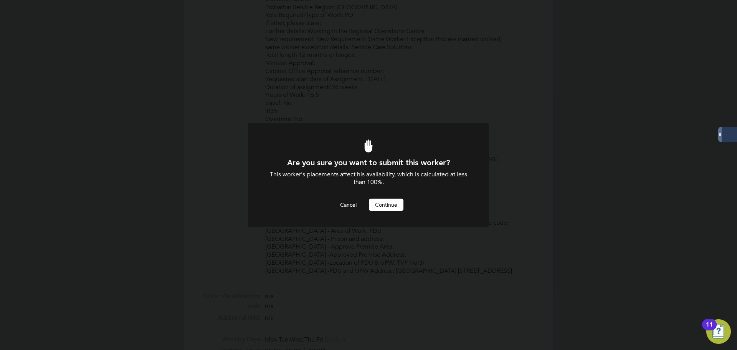
click at [376, 206] on button "Continue" at bounding box center [386, 204] width 35 height 12
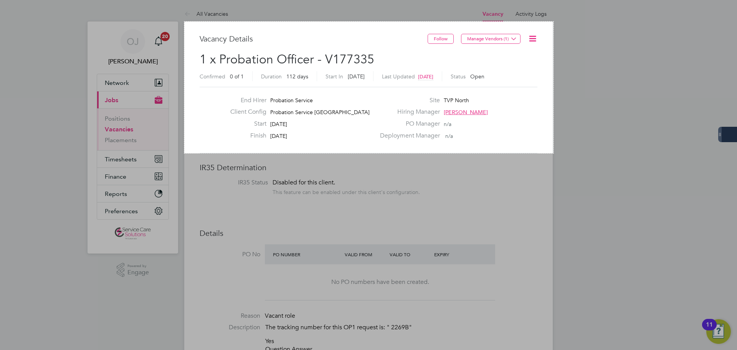
drag, startPoint x: 184, startPoint y: 153, endPoint x: 553, endPoint y: 21, distance: 391.8
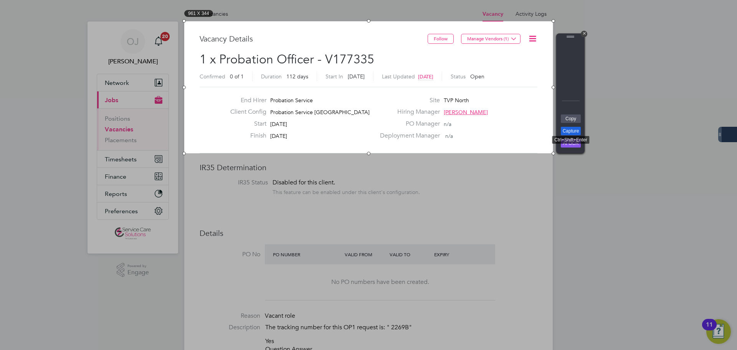
click at [578, 130] on link "Capture" at bounding box center [571, 131] width 20 height 8
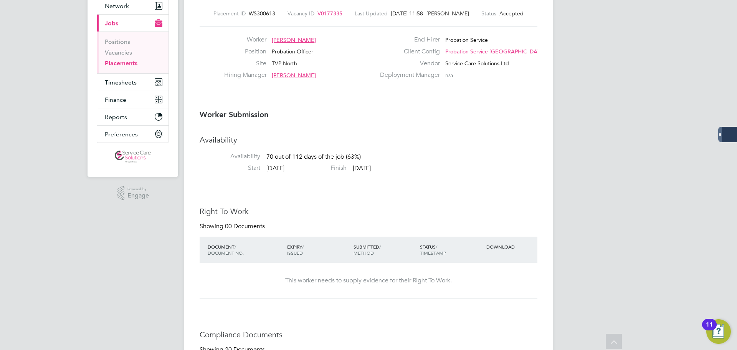
scroll to position [18, 0]
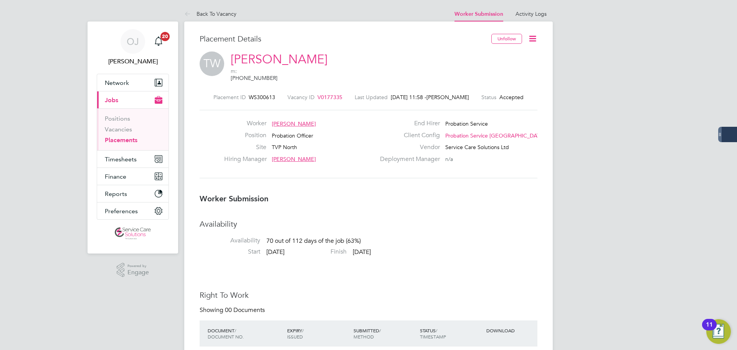
click at [531, 37] on icon at bounding box center [533, 39] width 10 height 10
click at [477, 115] on li "Confirm" at bounding box center [500, 115] width 71 height 11
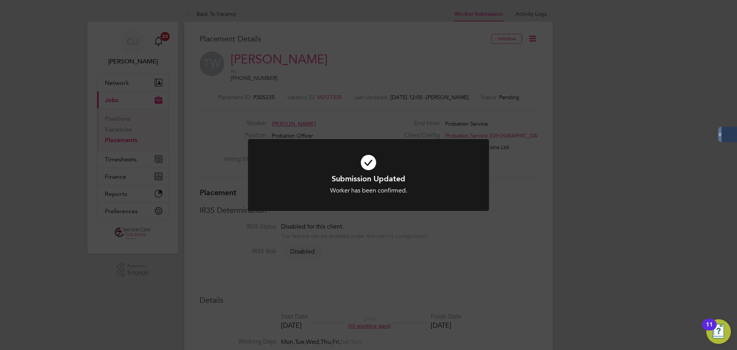
click at [498, 205] on div "Submission Updated Worker has been confirmed. Cancel Okay" at bounding box center [368, 175] width 737 height 350
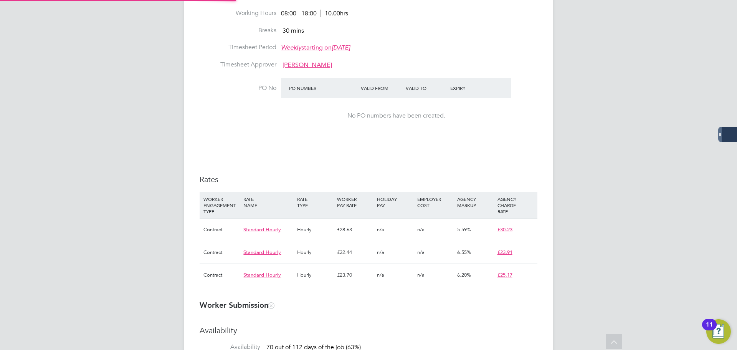
type input "Rebecca Barder"
type input "22 Sep 2025"
type input "30 Nov 2025"
type input "08:00"
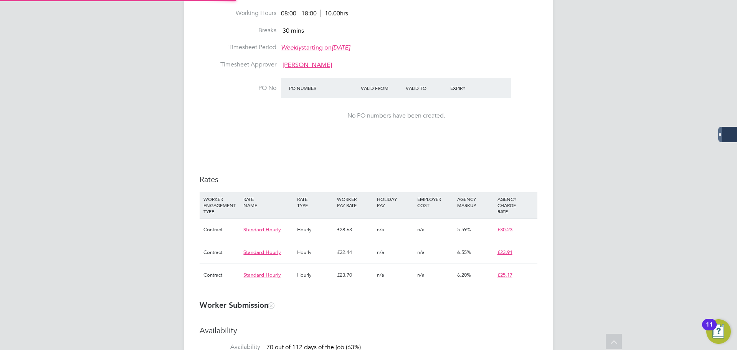
type input "18:00"
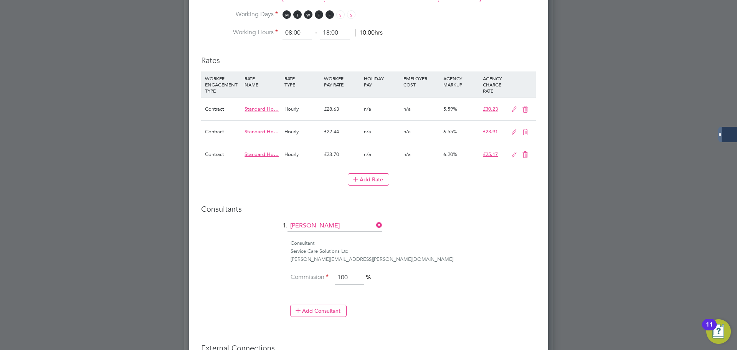
click at [527, 153] on icon at bounding box center [526, 155] width 10 height 6
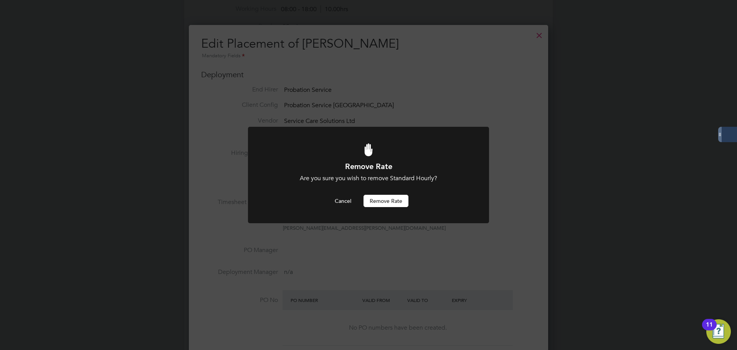
click at [380, 194] on div "Remove Rate Are you sure you wish to remove Standard Hourly? Cancel Remove rate" at bounding box center [369, 184] width 200 height 46
click at [387, 199] on button "Remove rate" at bounding box center [386, 201] width 45 height 12
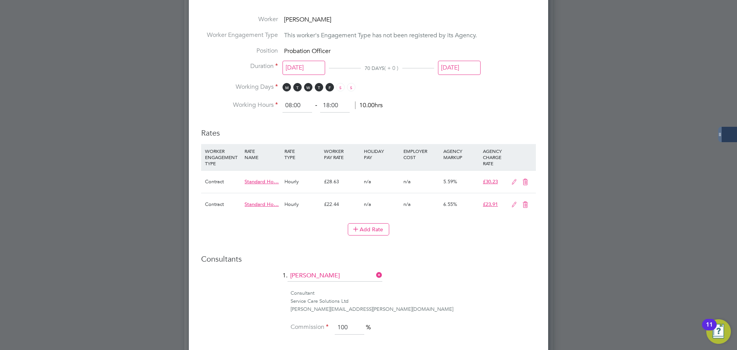
click at [527, 204] on icon at bounding box center [526, 205] width 10 height 6
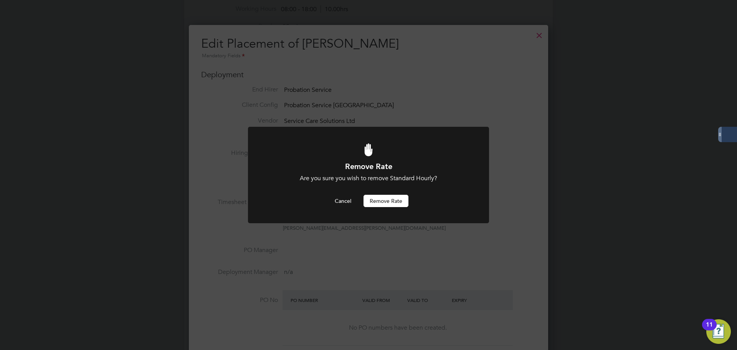
click at [392, 200] on button "Remove rate" at bounding box center [386, 201] width 45 height 12
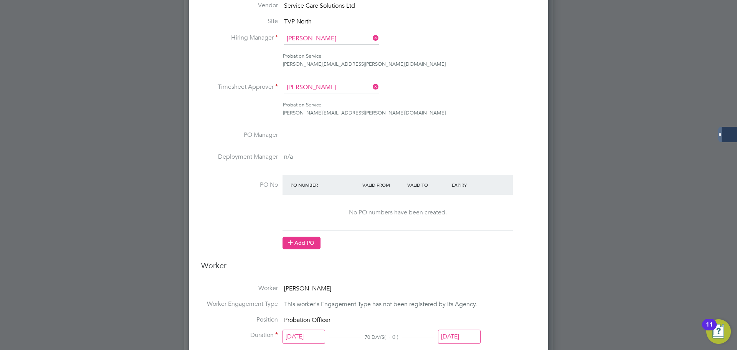
click at [298, 238] on button "Add PO" at bounding box center [302, 242] width 38 height 12
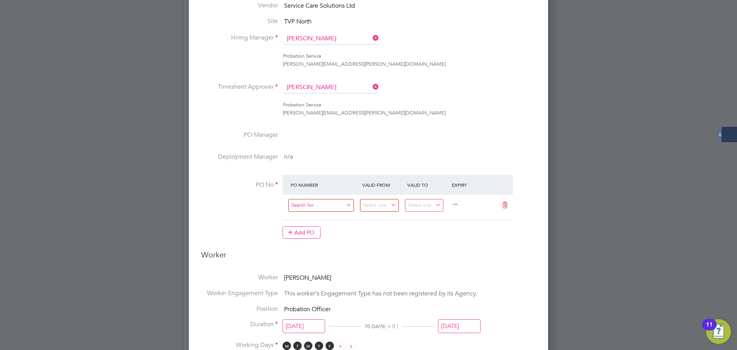
click at [314, 203] on input at bounding box center [321, 205] width 66 height 13
paste input "21070946215"
type input "21070946215"
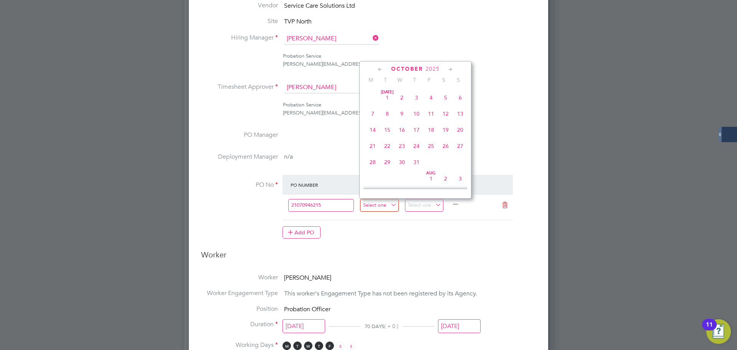
click at [374, 207] on input at bounding box center [379, 205] width 39 height 13
click at [372, 135] on span "22" at bounding box center [372, 130] width 15 height 15
type input "22 Sep 2025"
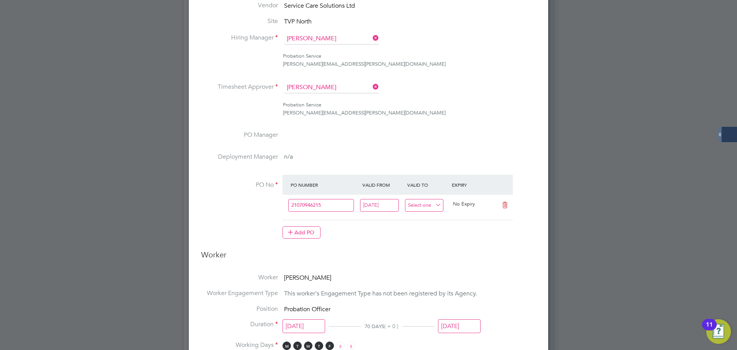
click at [432, 205] on input at bounding box center [424, 205] width 39 height 13
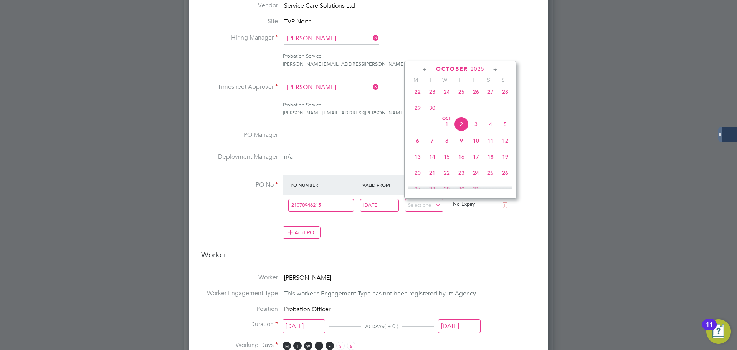
click at [496, 70] on icon at bounding box center [495, 69] width 7 height 8
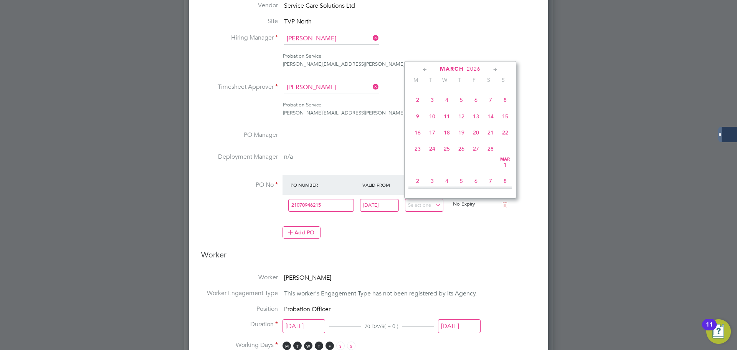
scroll to position [663, 0]
click at [506, 154] on span "29" at bounding box center [505, 146] width 15 height 15
type input "29 Mar 2026"
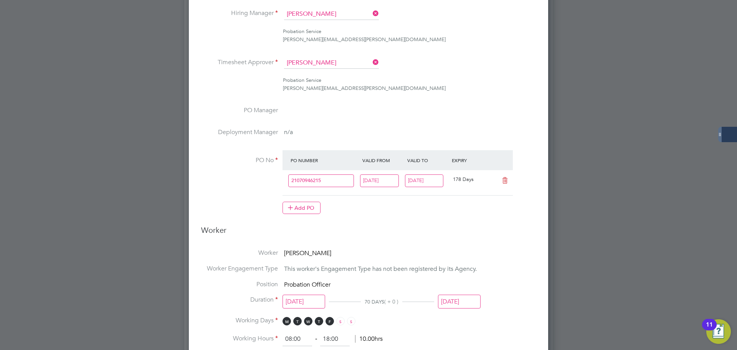
scroll to position [503, 0]
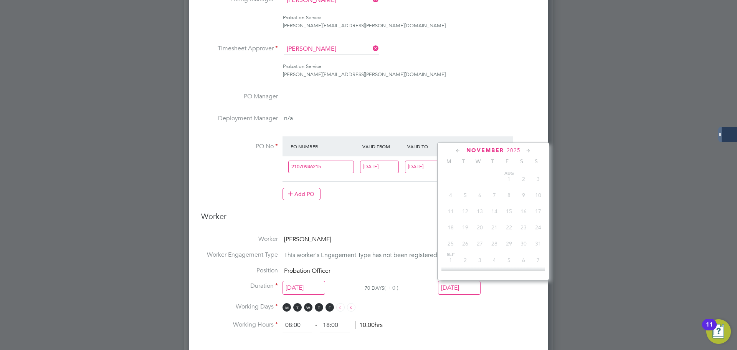
click at [466, 289] on input "30 Nov 2025" at bounding box center [459, 288] width 43 height 14
click at [530, 150] on icon at bounding box center [528, 151] width 7 height 8
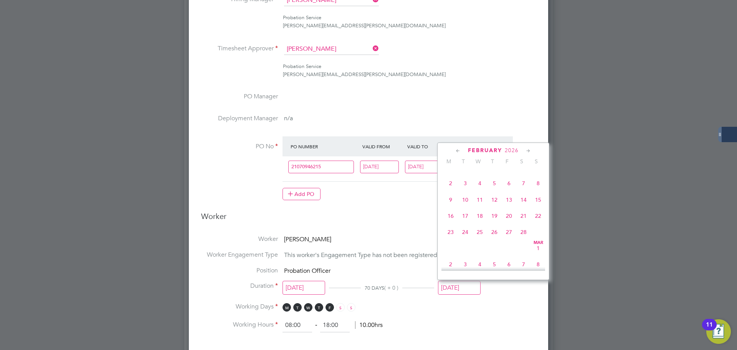
click at [530, 150] on icon at bounding box center [528, 151] width 7 height 8
click at [538, 237] on span "29" at bounding box center [538, 230] width 15 height 15
type input "29 Mar 2026"
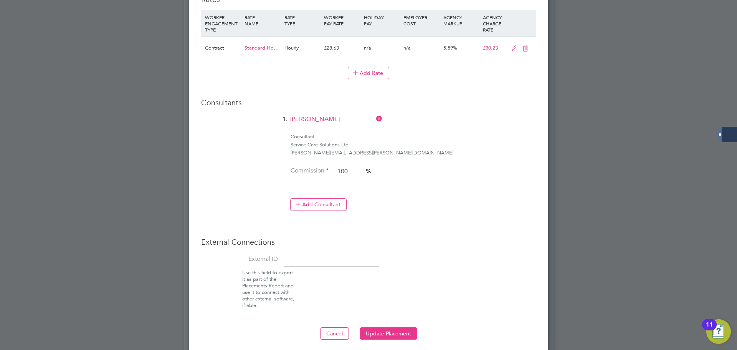
scroll to position [925, 0]
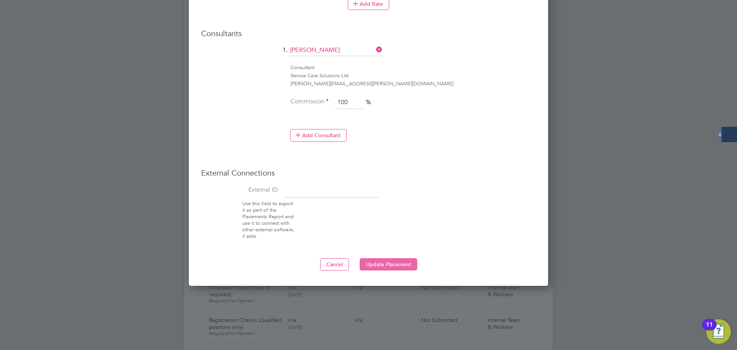
click at [397, 258] on button "Update Placement" at bounding box center [389, 264] width 58 height 12
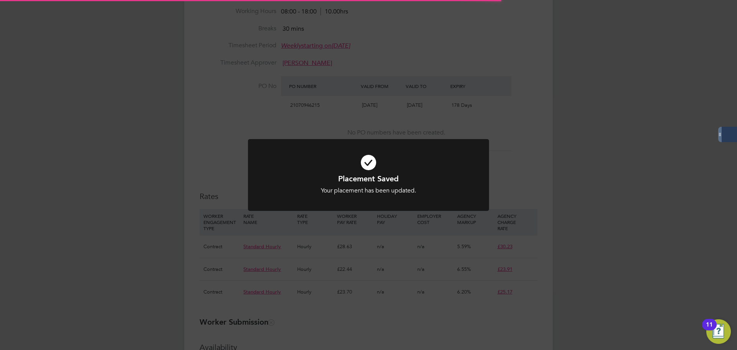
scroll to position [23, 54]
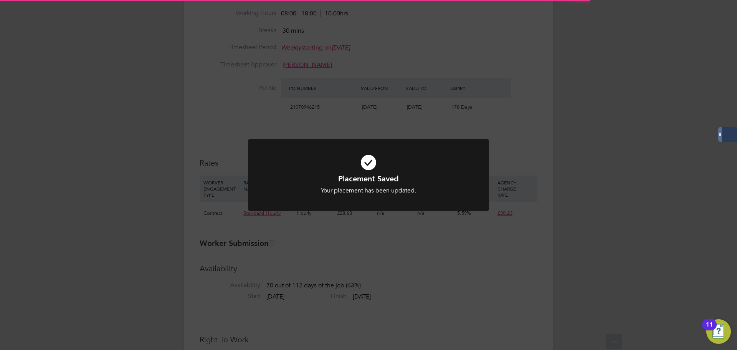
click at [70, 133] on div "Placement Saved Your placement has been updated. Cancel Okay" at bounding box center [368, 175] width 737 height 350
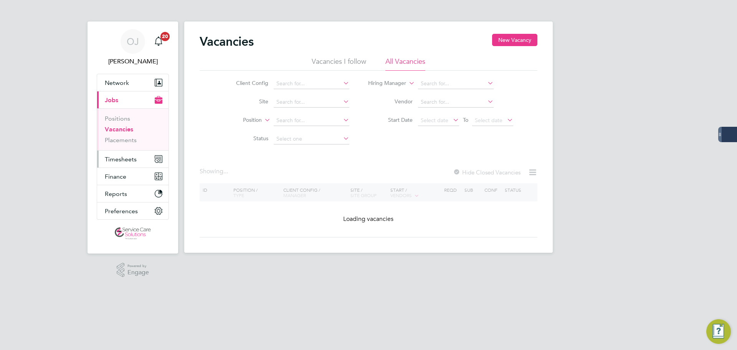
click at [137, 155] on button "Timesheets" at bounding box center [132, 158] width 71 height 17
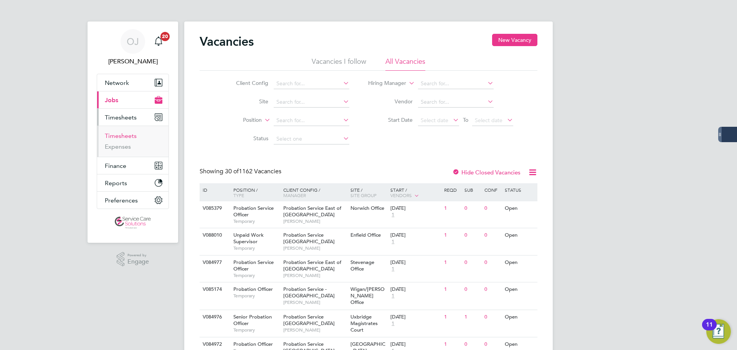
click at [124, 137] on link "Timesheets" at bounding box center [121, 135] width 32 height 7
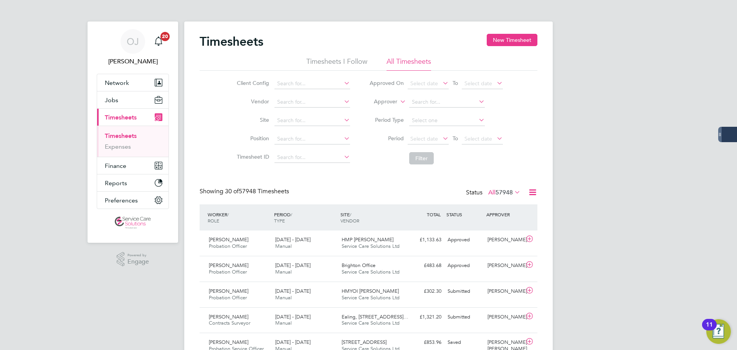
click at [513, 191] on icon at bounding box center [513, 192] width 0 height 11
click at [500, 228] on li "Submitted" at bounding box center [491, 227] width 35 height 11
click at [389, 100] on label "Approver" at bounding box center [380, 102] width 35 height 8
click at [385, 112] on li "Worker" at bounding box center [378, 111] width 38 height 10
click at [430, 103] on input at bounding box center [447, 102] width 76 height 11
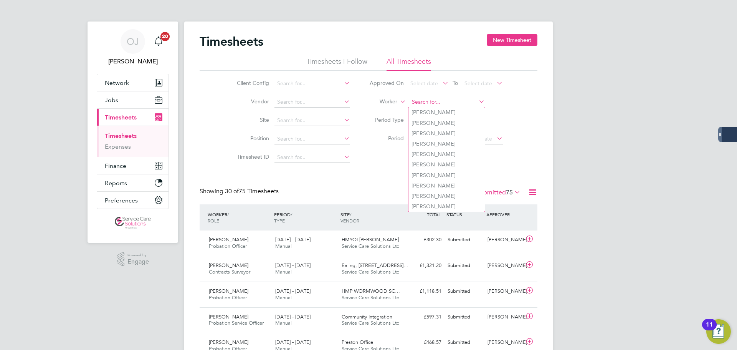
type input "n"
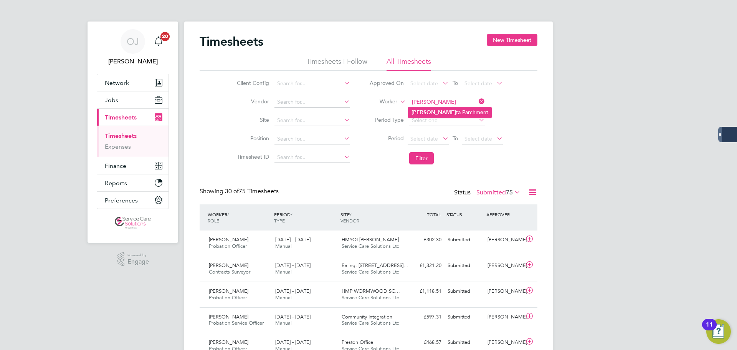
click at [441, 114] on li "Nikit ta Parchment" at bounding box center [449, 112] width 83 height 10
type input "Nikitta Parchment"
click at [426, 161] on button "Filter" at bounding box center [421, 158] width 25 height 12
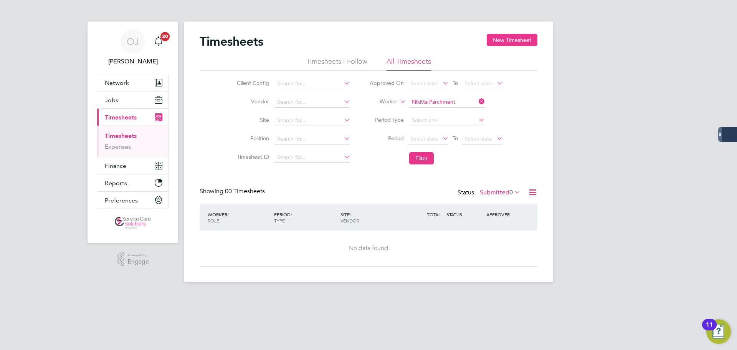
click at [509, 194] on span "0" at bounding box center [510, 192] width 3 height 8
click at [501, 204] on li "All" at bounding box center [495, 205] width 35 height 11
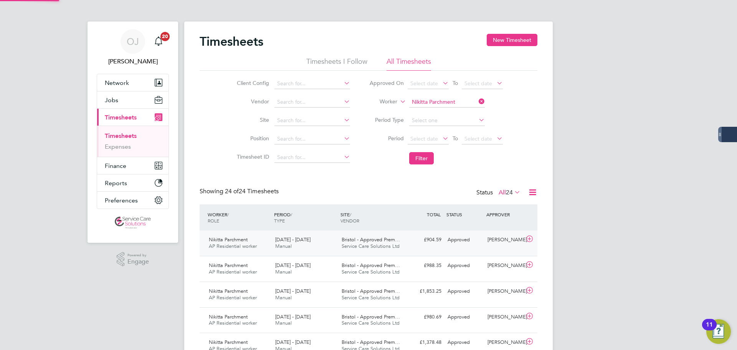
scroll to position [20, 67]
click at [308, 264] on span "8 - 14 Sep 2025" at bounding box center [292, 265] width 35 height 7
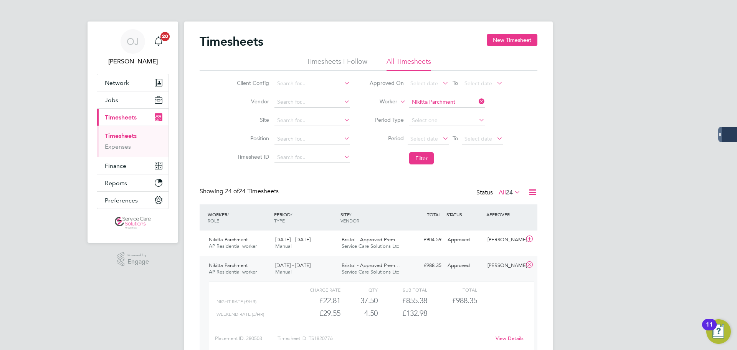
click at [504, 337] on link "View Details" at bounding box center [510, 338] width 28 height 7
click at [448, 103] on input at bounding box center [447, 102] width 76 height 11
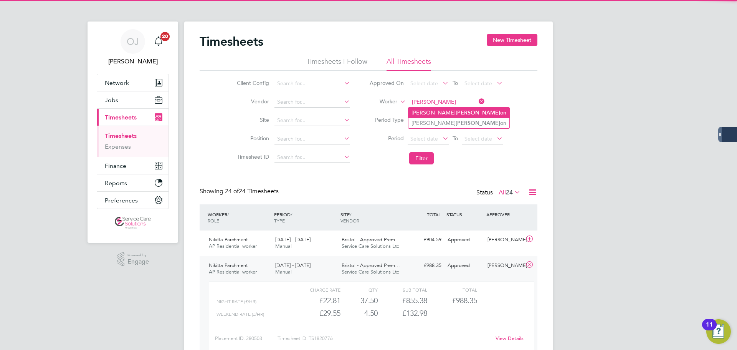
type input "britt"
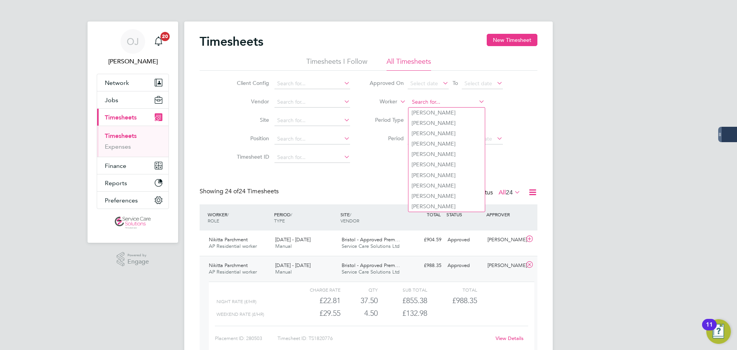
click at [446, 99] on input at bounding box center [447, 102] width 76 height 11
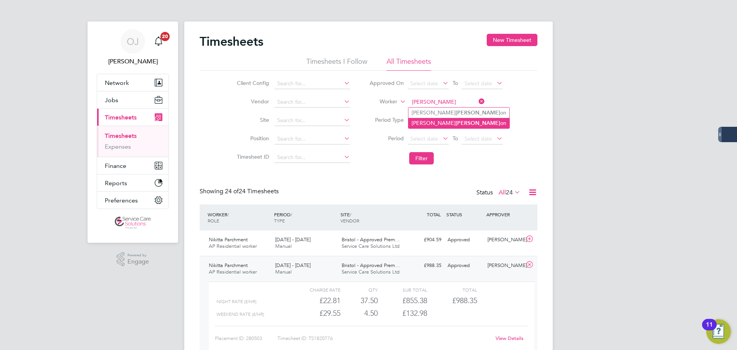
click at [446, 121] on li "Matthew Britt on" at bounding box center [458, 123] width 101 height 10
type input "Matthew Britton"
click at [423, 153] on button "Filter" at bounding box center [421, 158] width 25 height 12
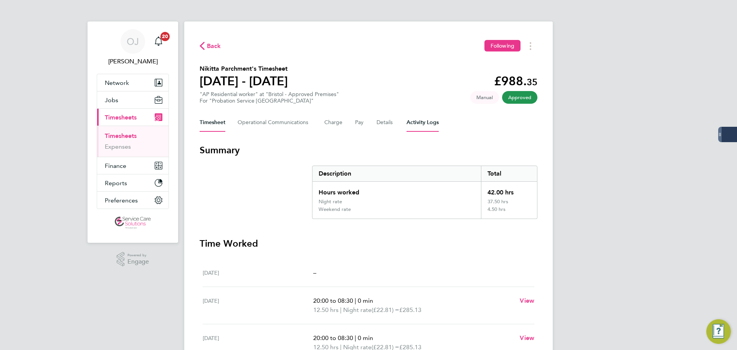
click at [413, 119] on Logs-tab "Activity Logs" at bounding box center [423, 122] width 32 height 18
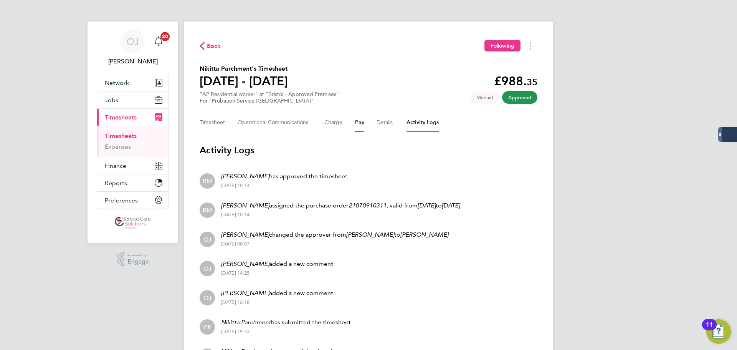
click at [362, 123] on button "Pay" at bounding box center [359, 122] width 9 height 18
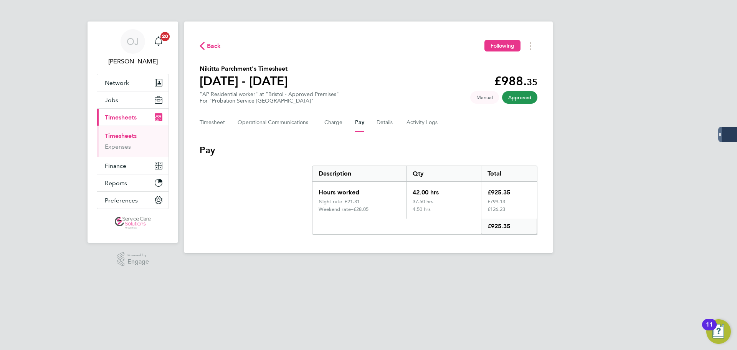
drag, startPoint x: 518, startPoint y: 229, endPoint x: 398, endPoint y: 179, distance: 130.1
click at [399, 179] on div "Description Qty Total Hours worked 42.00 hrs £925.35 Night rate – £21.31 37.50 …" at bounding box center [424, 199] width 225 height 69
click at [517, 211] on div "£126.23" at bounding box center [509, 212] width 56 height 12
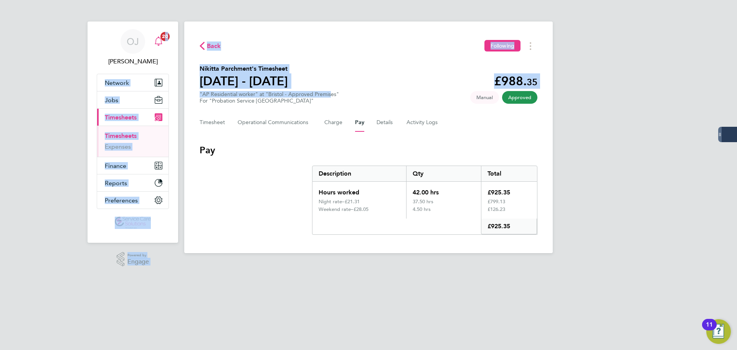
drag, startPoint x: 328, startPoint y: 84, endPoint x: 165, endPoint y: 44, distance: 168.0
click at [162, 45] on div "OJ [PERSON_NAME] Notifications 20 Applications: Network Team Members Businesses…" at bounding box center [368, 132] width 737 height 265
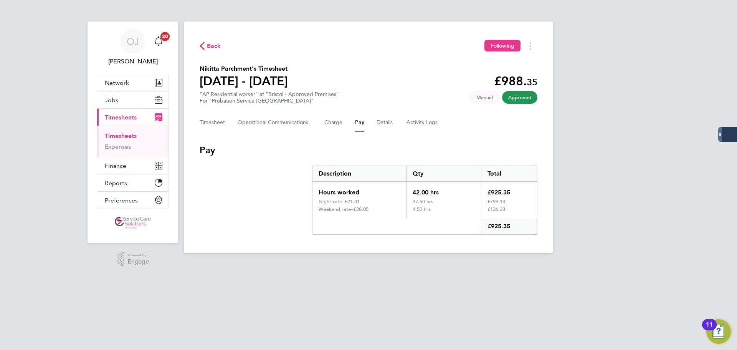
click at [378, 93] on section "Nikitta Parchment's Timesheet [DATE] - [DATE] £988. 35 "AP Residential worker" …" at bounding box center [369, 84] width 338 height 40
click at [223, 123] on button "Timesheet" at bounding box center [213, 122] width 26 height 18
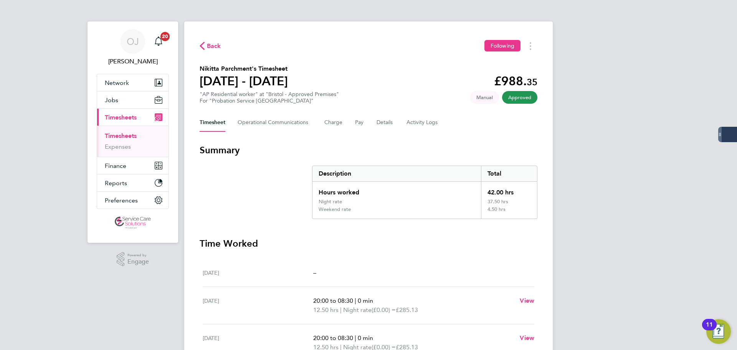
click at [364, 125] on div "Timesheet Operational Communications Charge Pay Details Activity Logs" at bounding box center [369, 122] width 338 height 18
click at [359, 124] on button "Pay" at bounding box center [359, 122] width 9 height 18
